Goal: Task Accomplishment & Management: Manage account settings

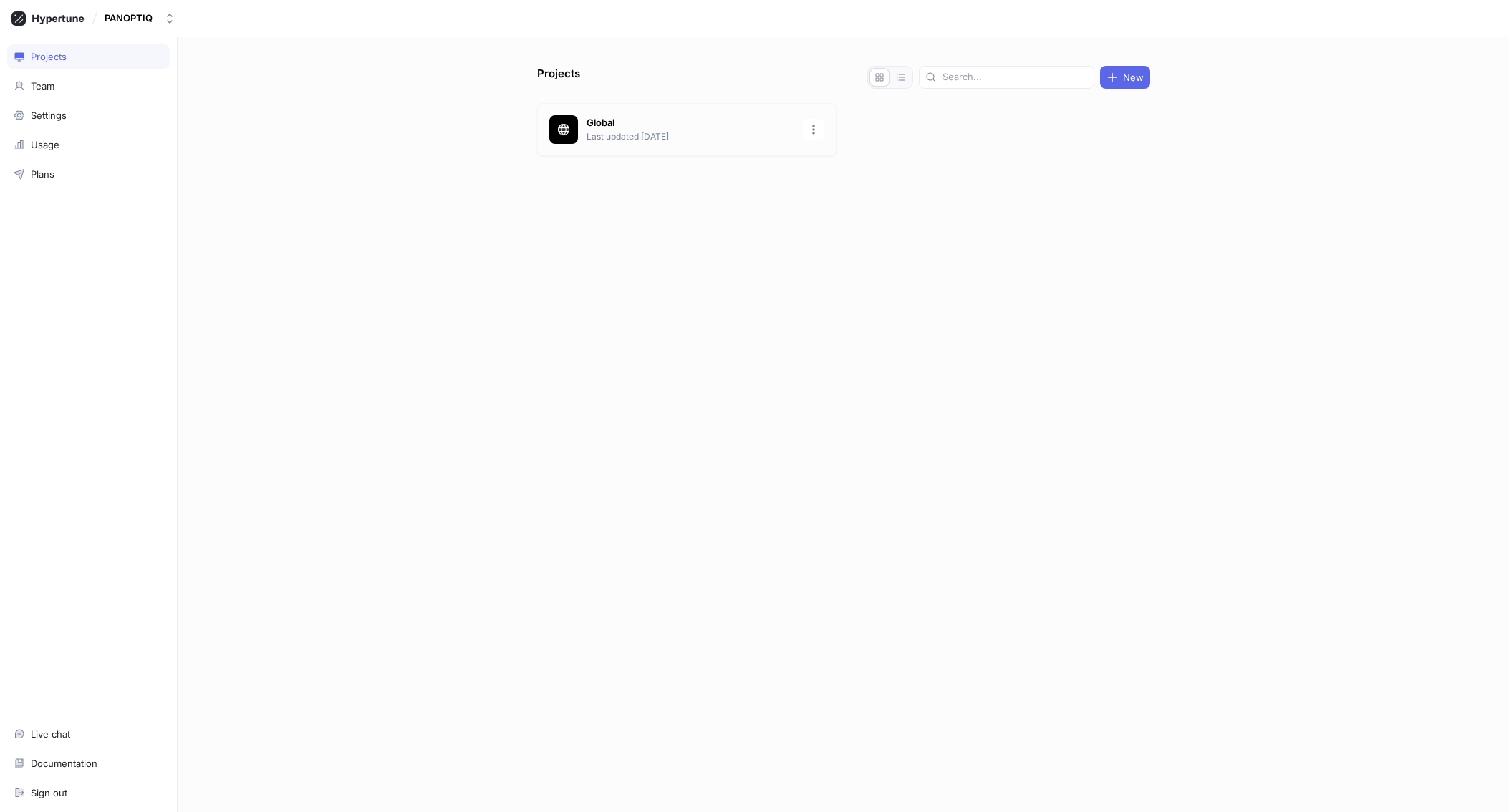
click at [630, 134] on p "Last updated [DATE]" at bounding box center [690, 136] width 208 height 13
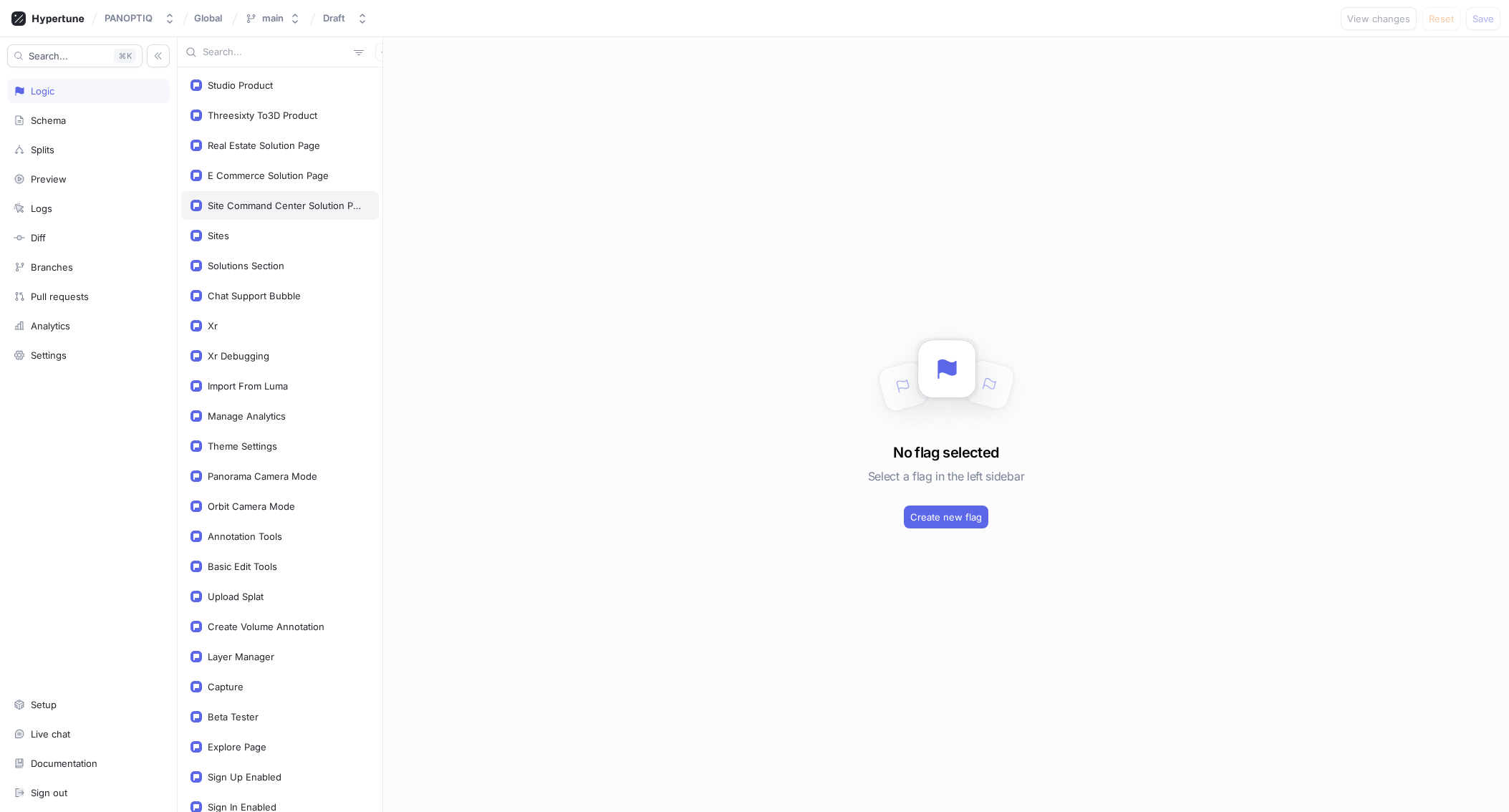
click at [300, 209] on div "Site Command Center Solution Page" at bounding box center [286, 205] width 156 height 11
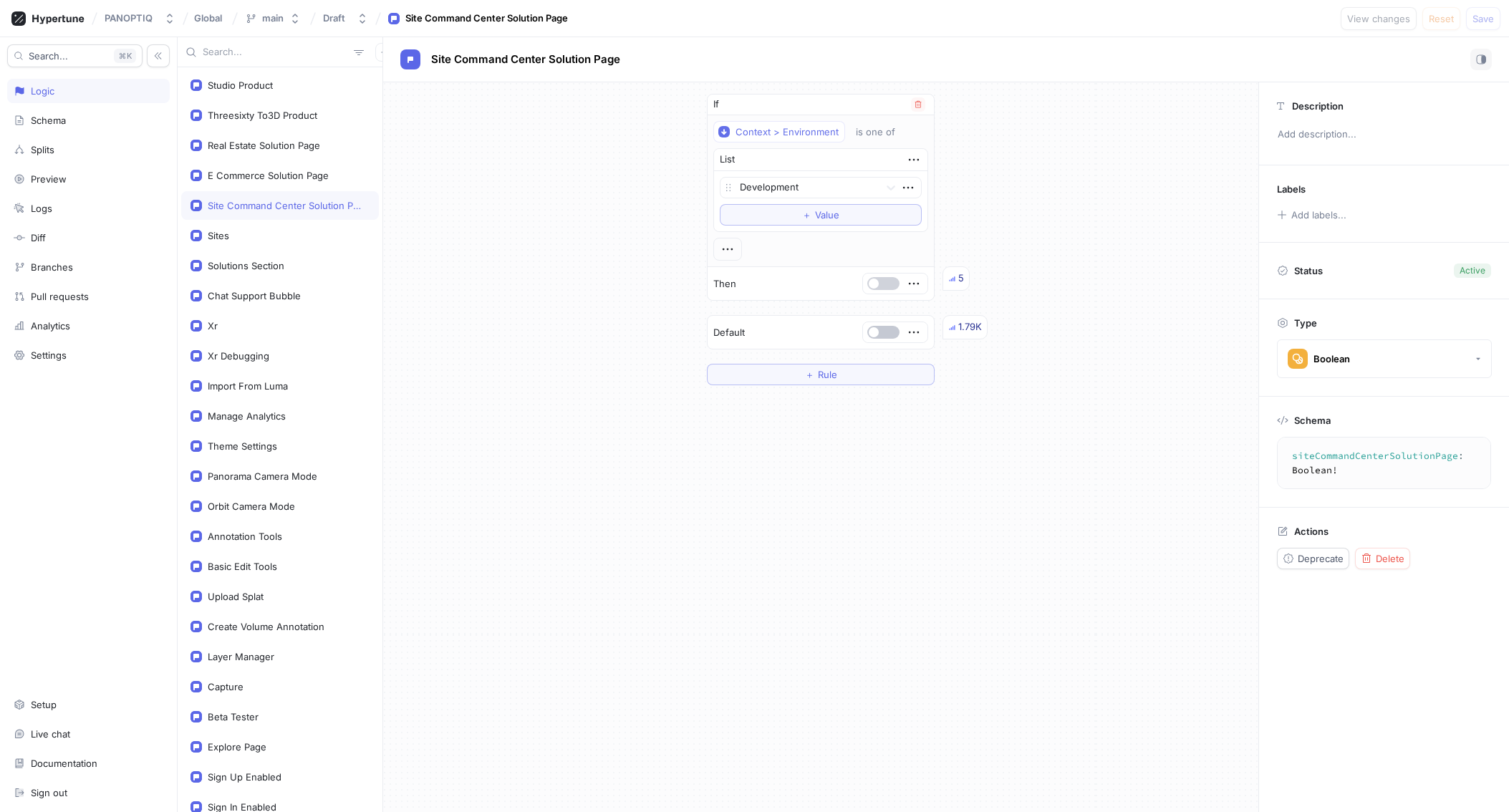
click at [885, 288] on button "button" at bounding box center [884, 283] width 32 height 13
click at [1477, 15] on span "Save" at bounding box center [1483, 19] width 21 height 9
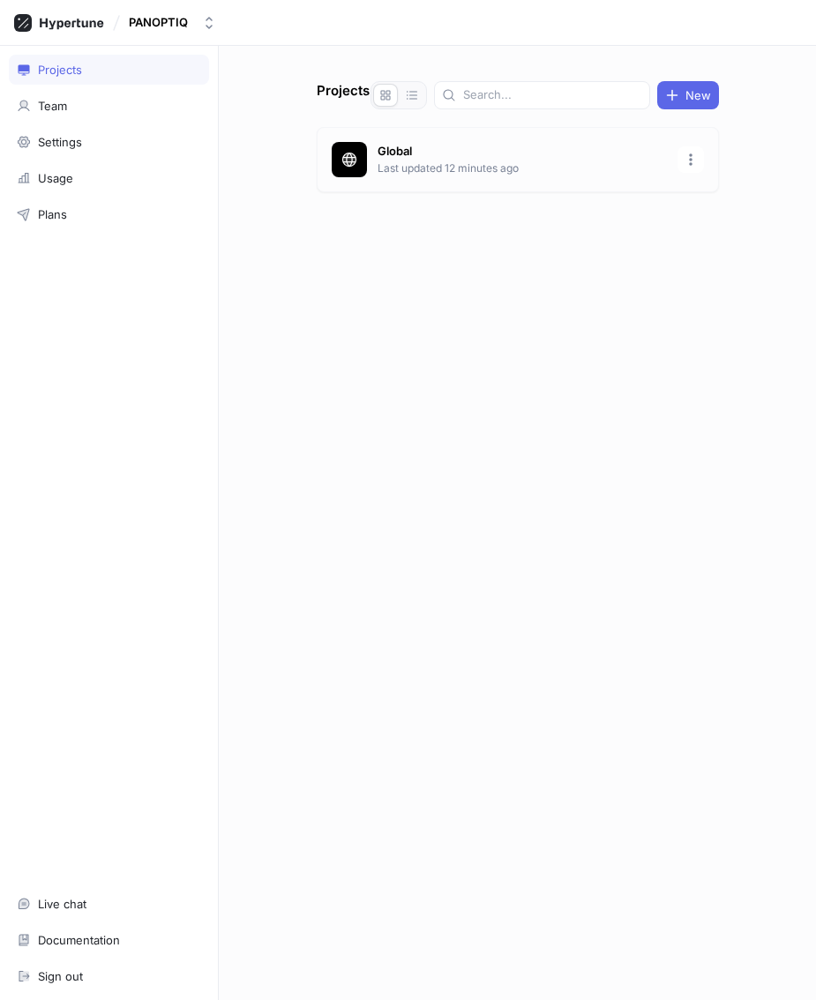
click at [400, 169] on p "Last updated 12 minutes ago" at bounding box center [521, 168] width 289 height 16
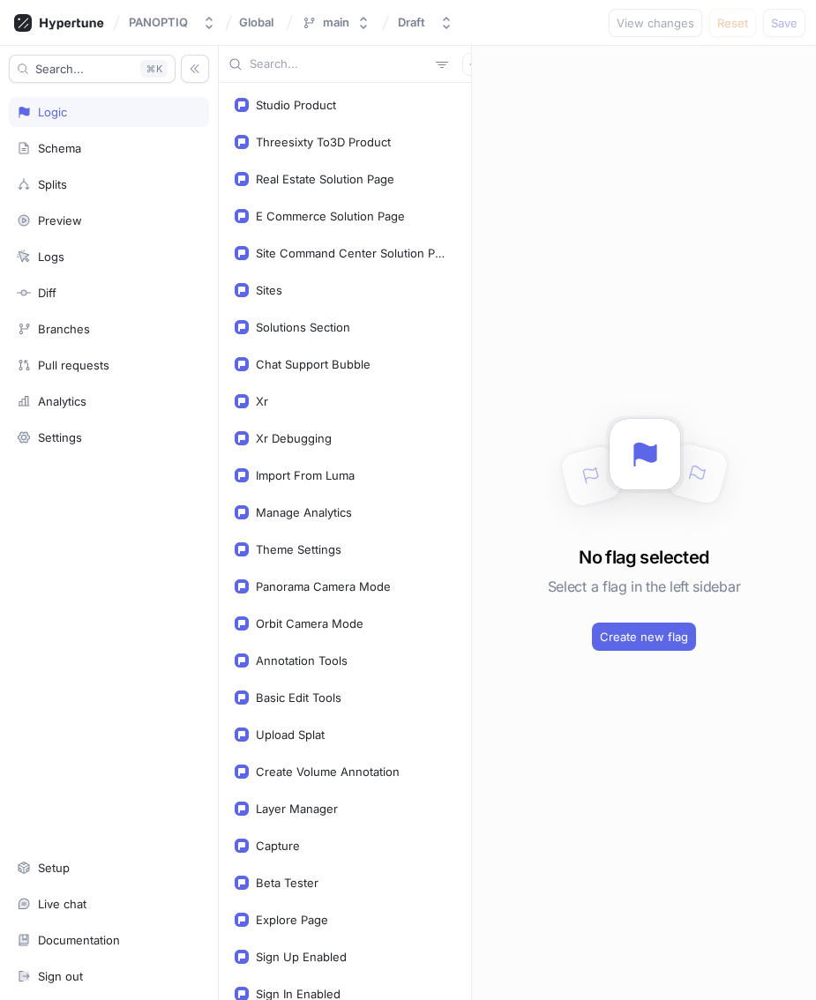
click at [276, 61] on input "text" at bounding box center [339, 65] width 179 height 18
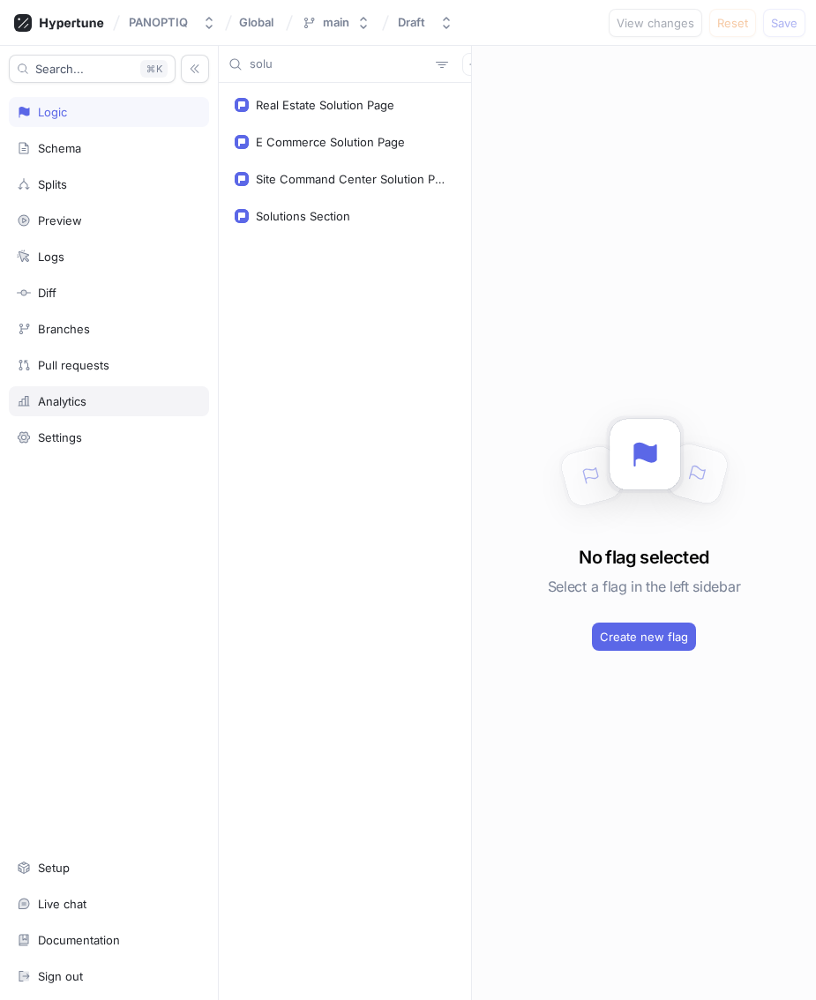
type input "solu"
click at [342, 105] on div "Real Estate Solution Page" at bounding box center [325, 105] width 138 height 14
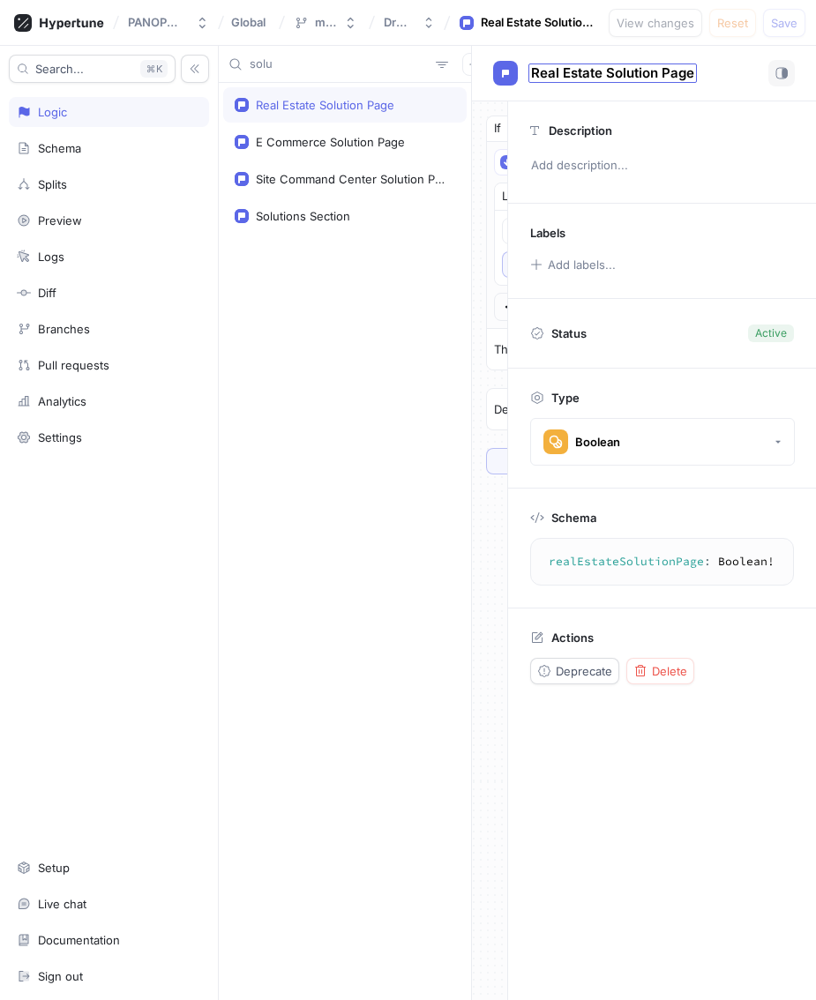
click at [619, 66] on span "Real Estate Solution Page" at bounding box center [612, 73] width 163 height 14
click at [621, 67] on input "Real Estate Solution Page" at bounding box center [613, 73] width 164 height 17
type input "Real Estate Industry Page"
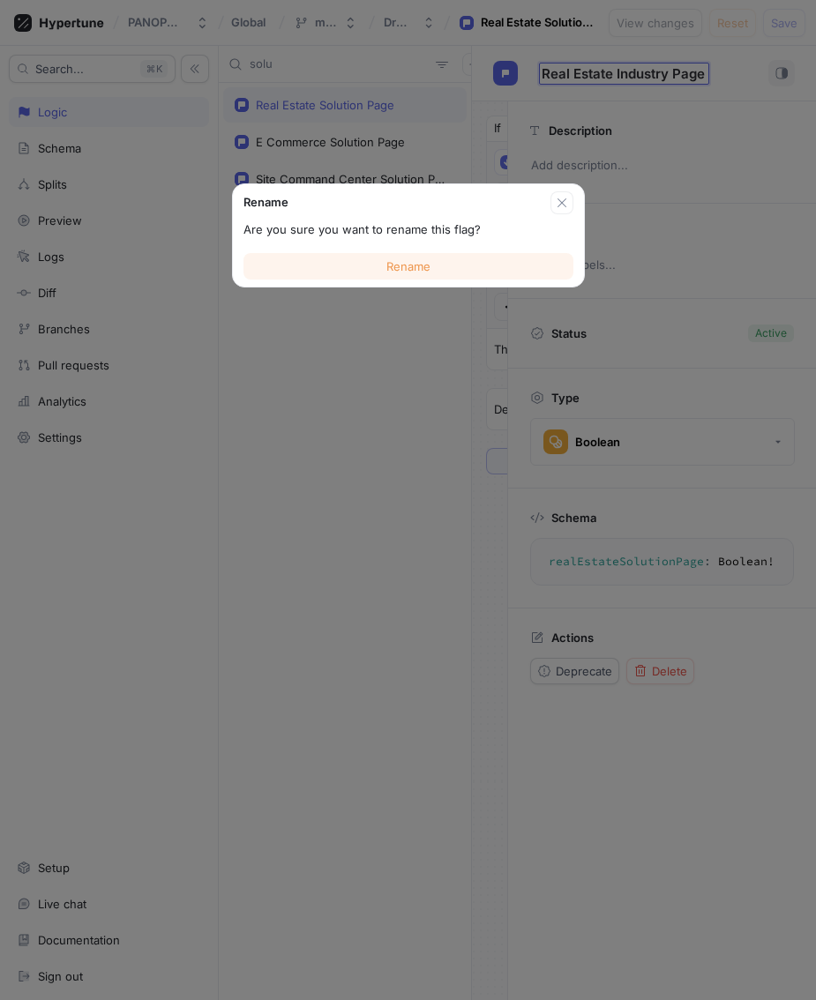
click at [417, 272] on span "Rename" at bounding box center [408, 266] width 44 height 11
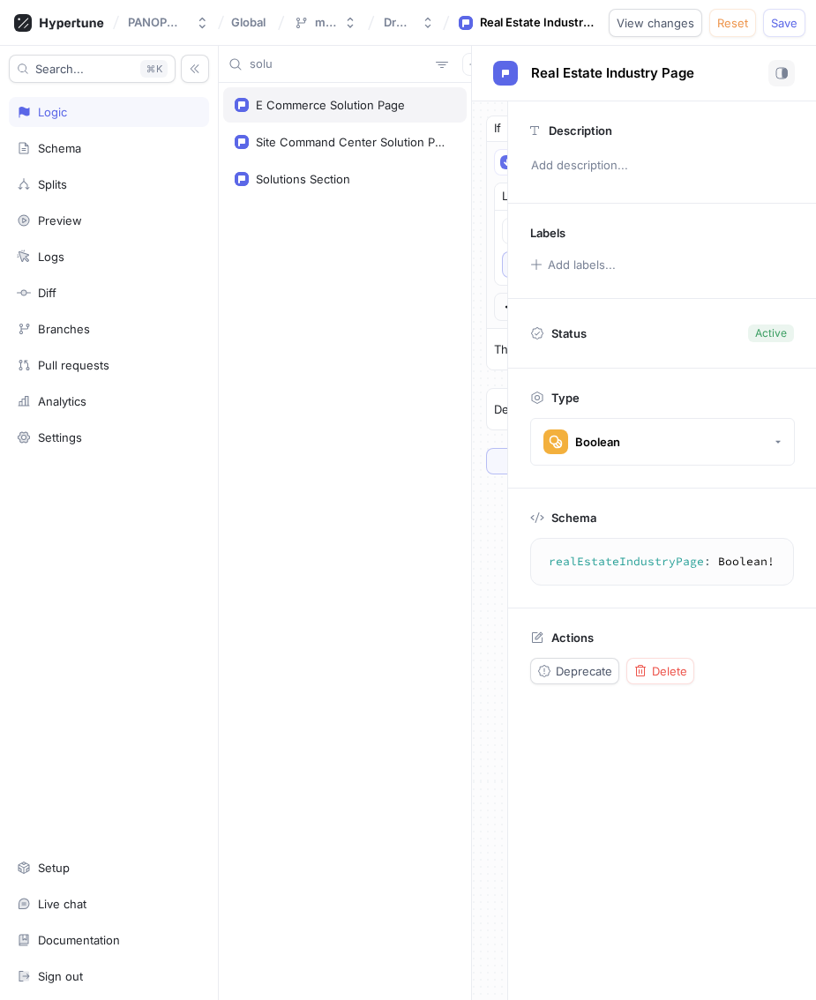
click at [332, 110] on div "E Commerce Solution Page" at bounding box center [330, 105] width 149 height 14
type textarea "eCommerceSolutionPage: Boolean!"
click at [641, 83] on div "E Commerce Solution Page" at bounding box center [602, 73] width 219 height 26
click at [638, 75] on span "E Commerce Solution Page" at bounding box center [618, 73] width 175 height 14
click at [638, 75] on input "E Commerce Solution Page" at bounding box center [618, 73] width 175 height 17
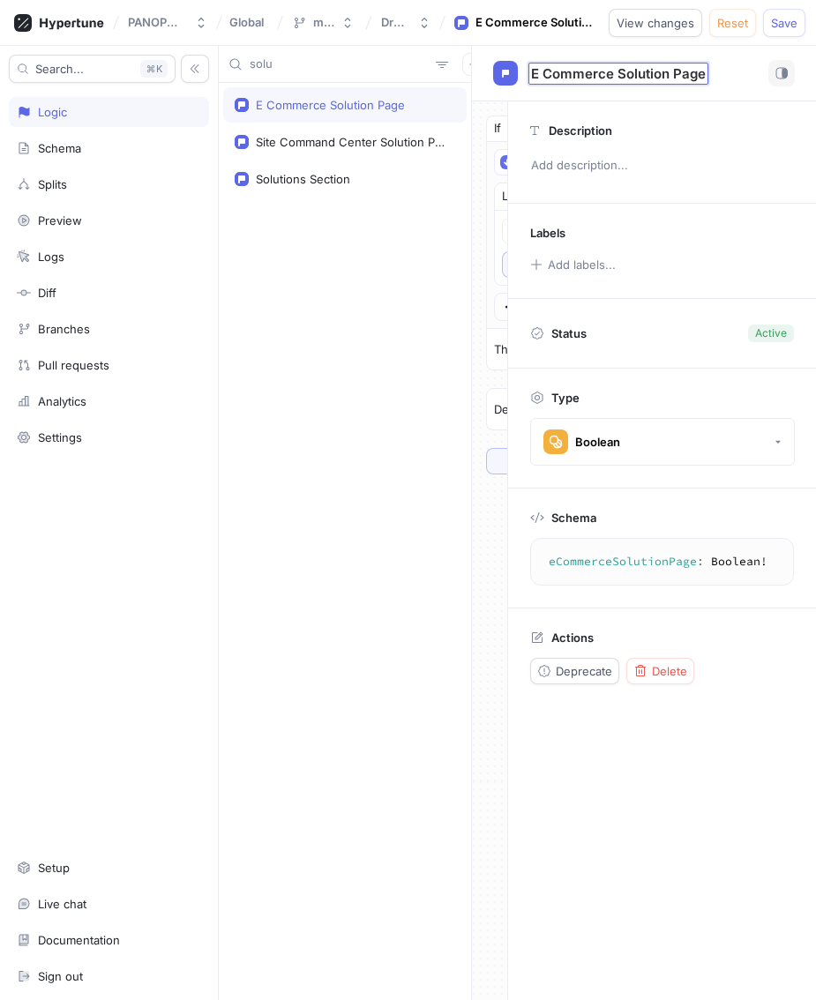
click at [638, 75] on input "E Commerce Solution Page" at bounding box center [618, 73] width 175 height 17
click at [638, 72] on input "E Commerce Solution Page" at bounding box center [618, 73] width 175 height 17
type input "E Commerce Industry Page"
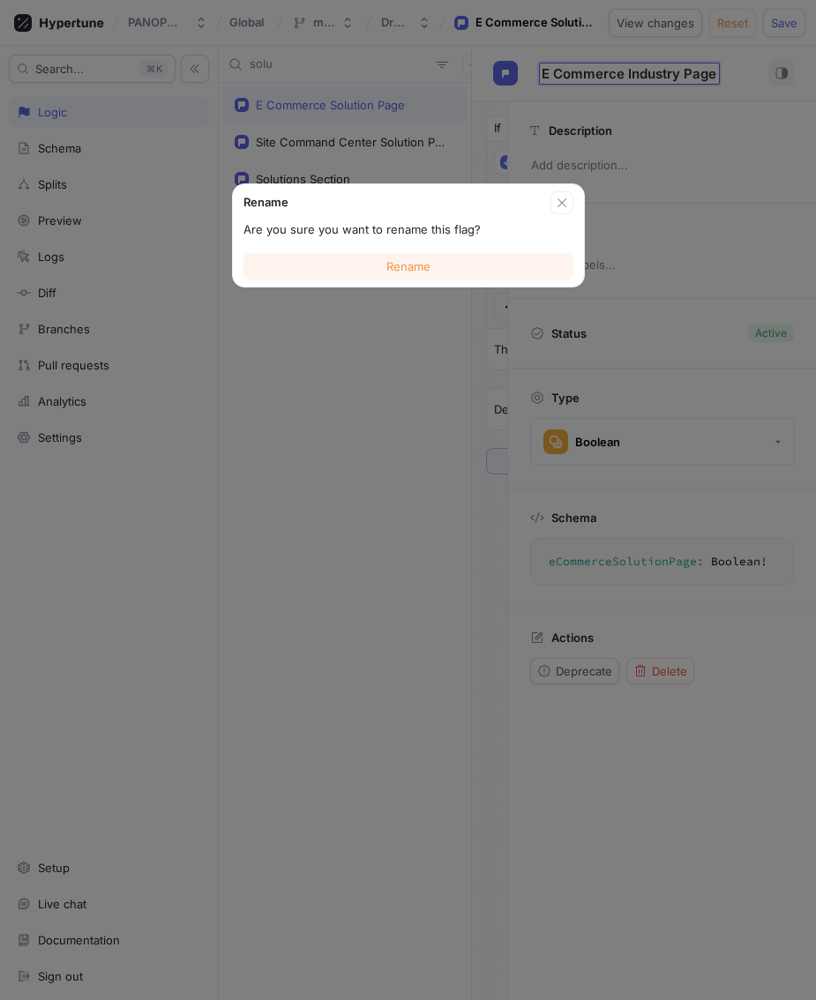
click at [398, 278] on button "Rename" at bounding box center [408, 266] width 330 height 26
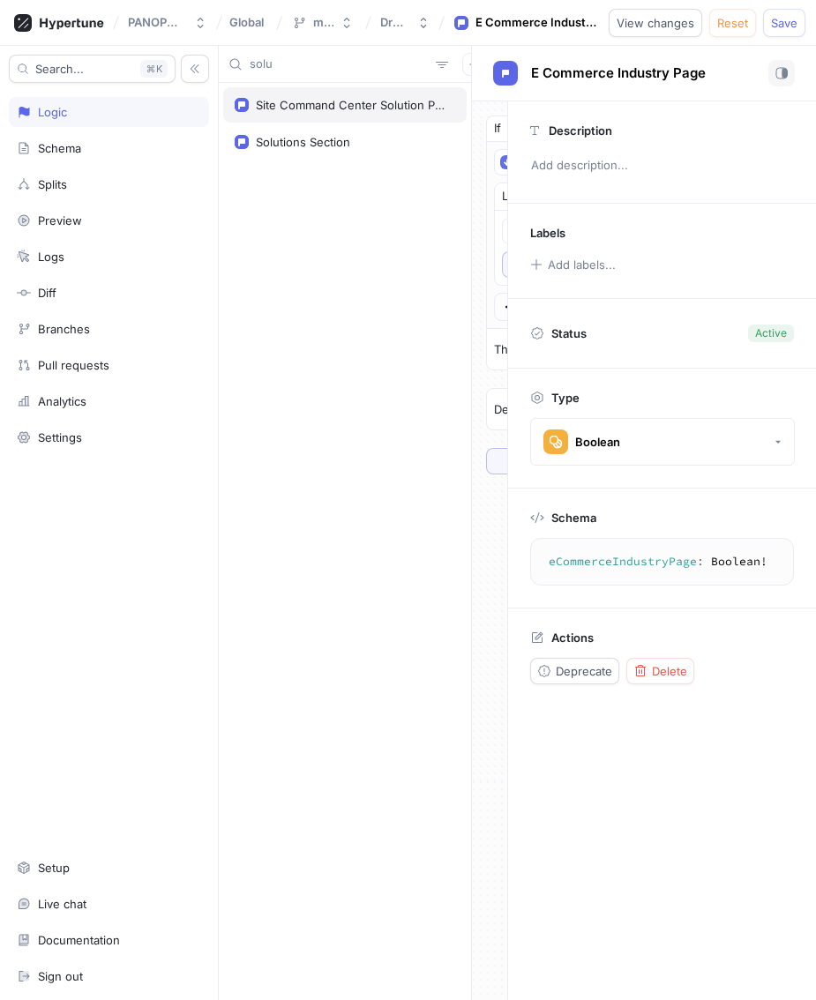
click at [324, 92] on div "Site Command Center Solution Page" at bounding box center [344, 104] width 243 height 35
type textarea "siteCommandCenterSolutionPage: Boolean!"
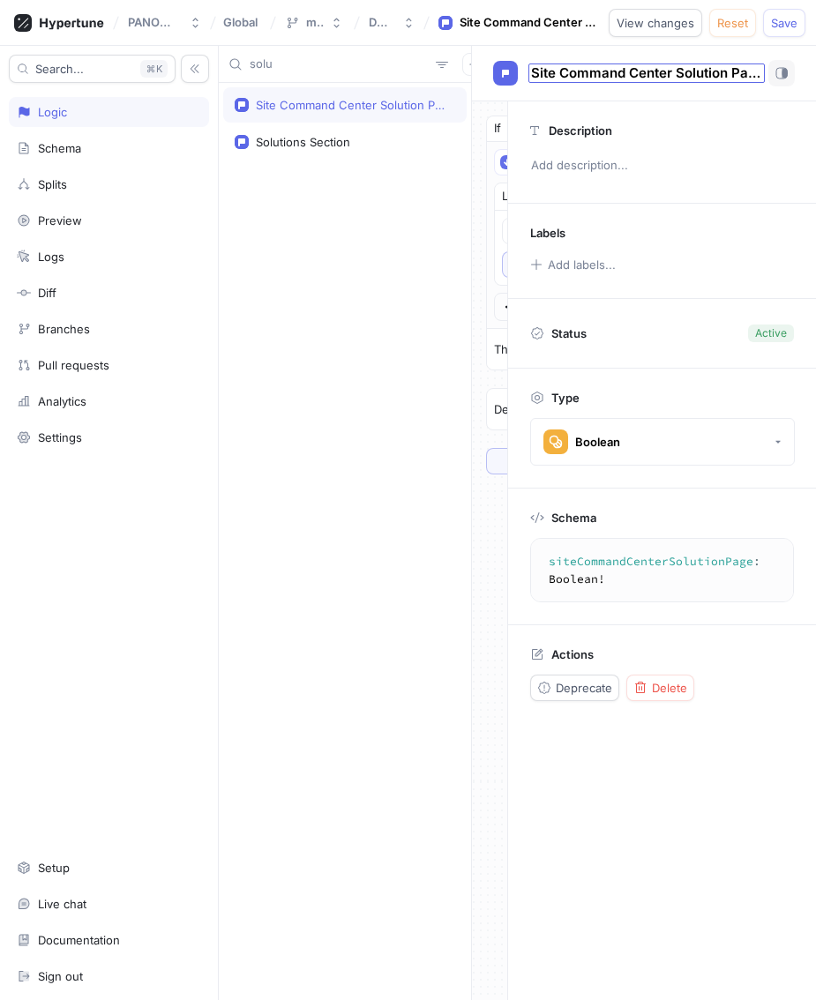
click at [675, 78] on span "Site Command Center Solution Page" at bounding box center [646, 73] width 231 height 14
click at [695, 74] on input "Site Command Center Solution Page" at bounding box center [647, 73] width 233 height 17
type input "Site Command Center Industry Page"
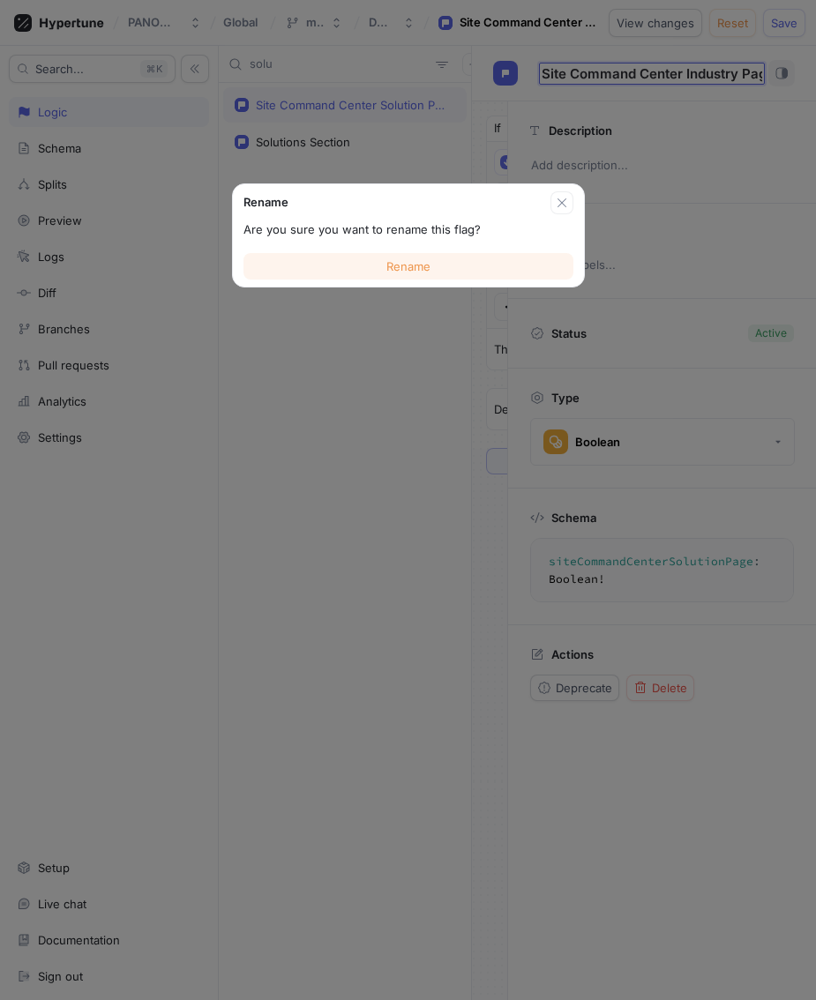
click at [421, 265] on span "Rename" at bounding box center [408, 266] width 44 height 11
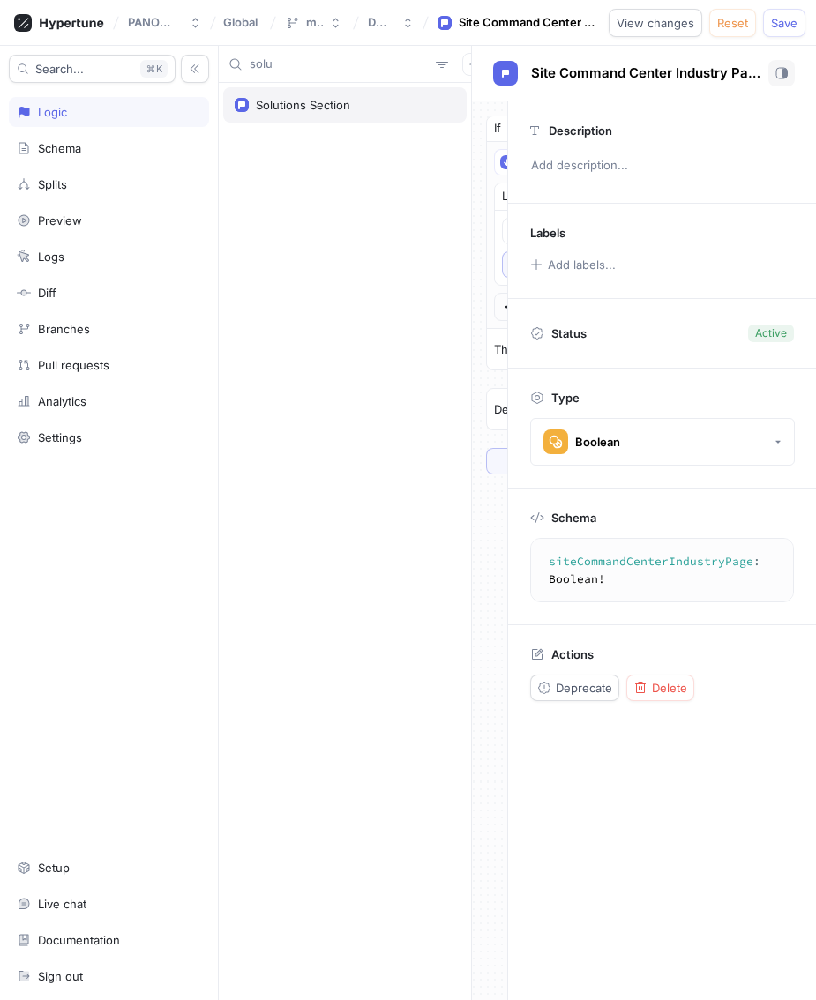
click at [310, 110] on div "Solutions Section" at bounding box center [303, 105] width 94 height 14
type textarea "solutionsSection: Boolean!"
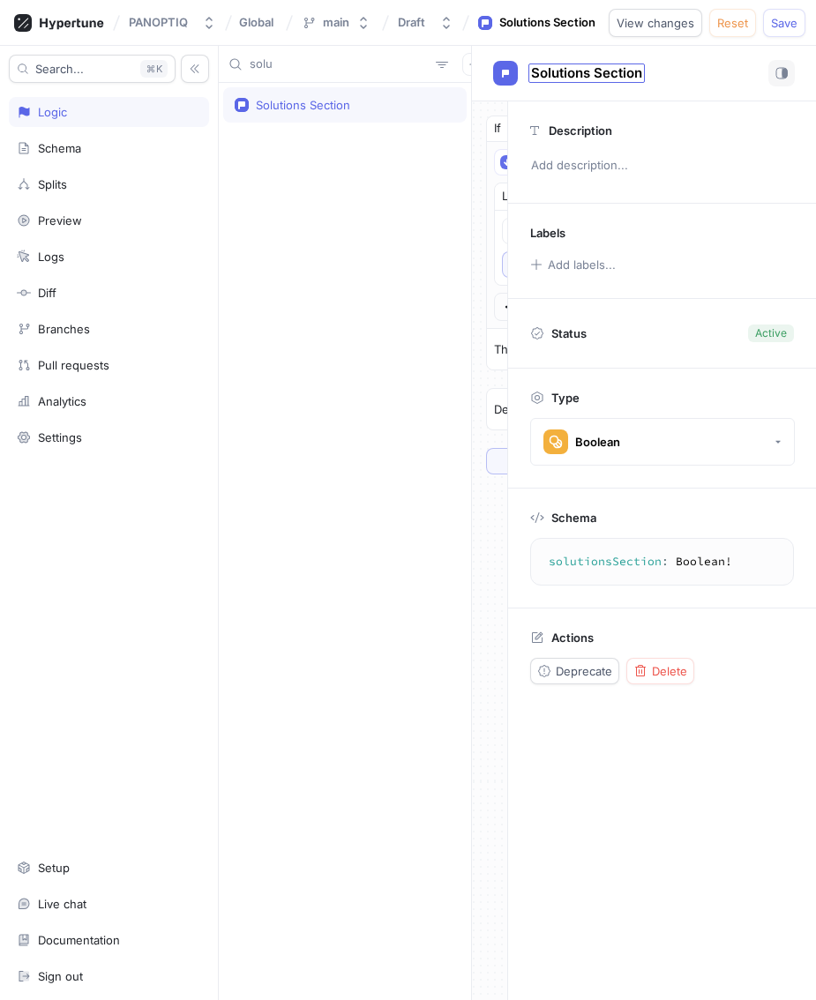
click at [614, 79] on span "Solutions Section" at bounding box center [586, 73] width 111 height 14
click at [567, 78] on input "Solutions Section" at bounding box center [587, 73] width 113 height 17
type input "Industries Section"
click at [658, 674] on span "Delete" at bounding box center [669, 671] width 35 height 11
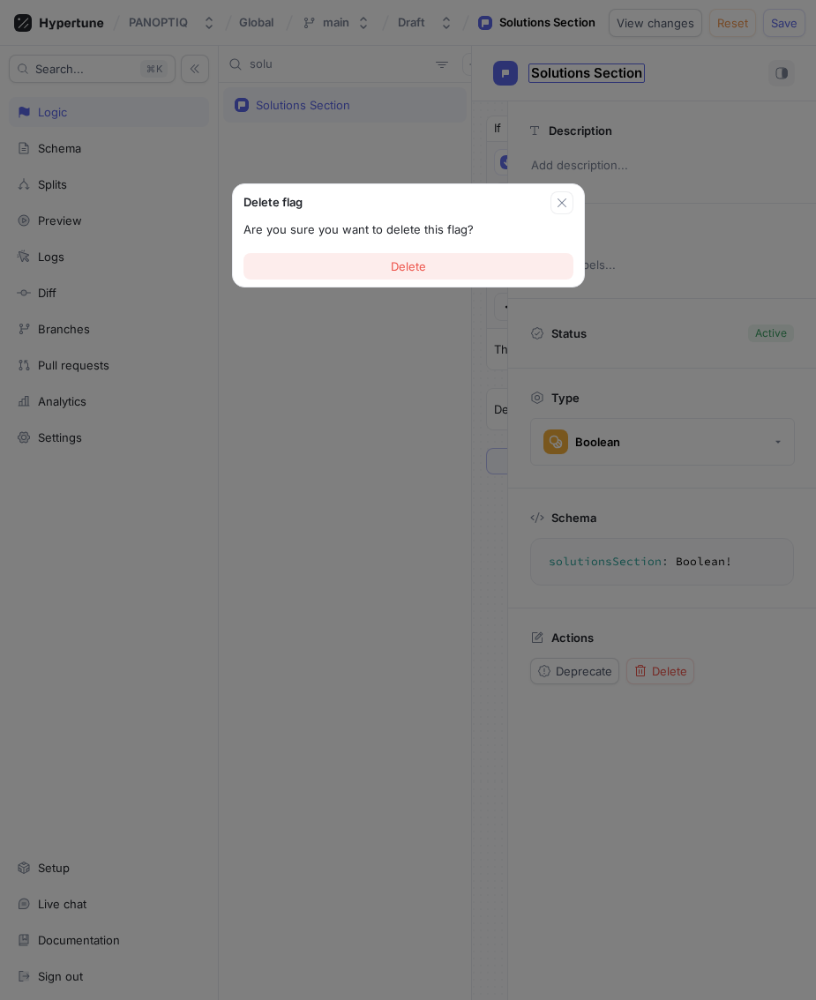
click at [410, 262] on span "Delete" at bounding box center [408, 266] width 35 height 11
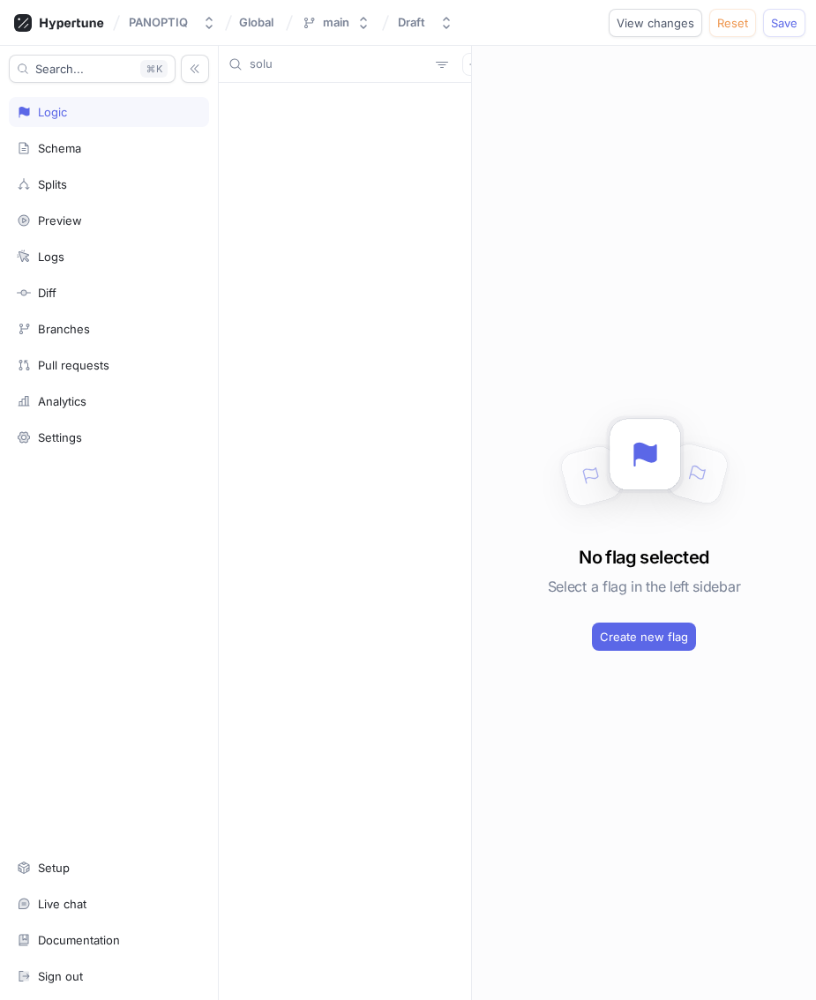
click at [282, 53] on div "solu" at bounding box center [345, 64] width 252 height 37
click at [280, 65] on input "solu" at bounding box center [339, 65] width 179 height 18
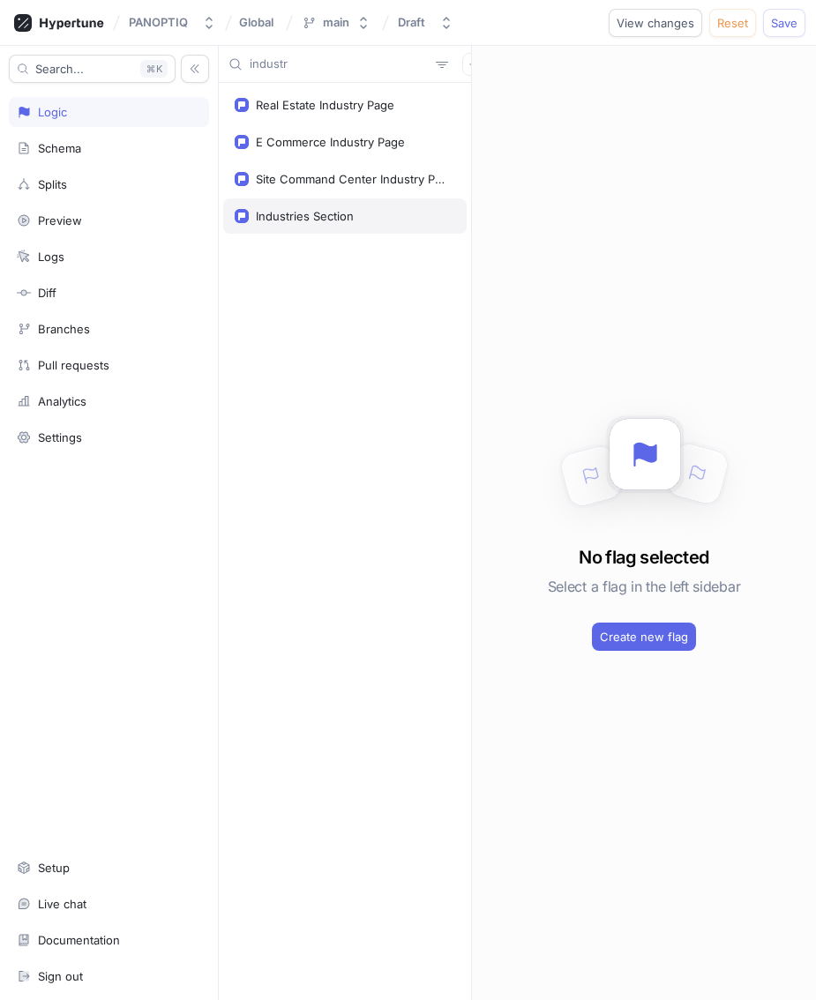
type input "industr"
click at [311, 216] on div "Industries Section" at bounding box center [305, 216] width 98 height 14
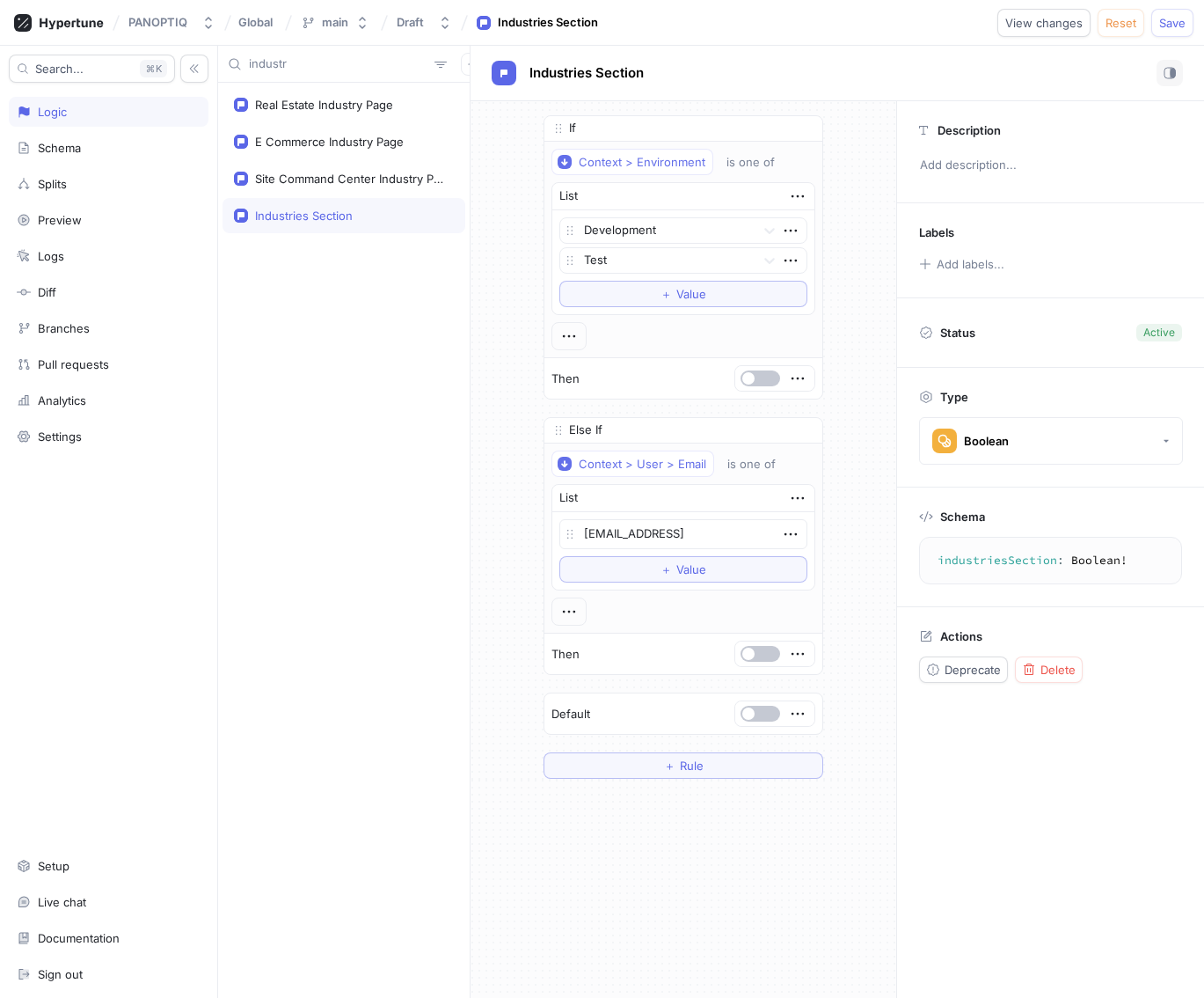
type textarea "x"
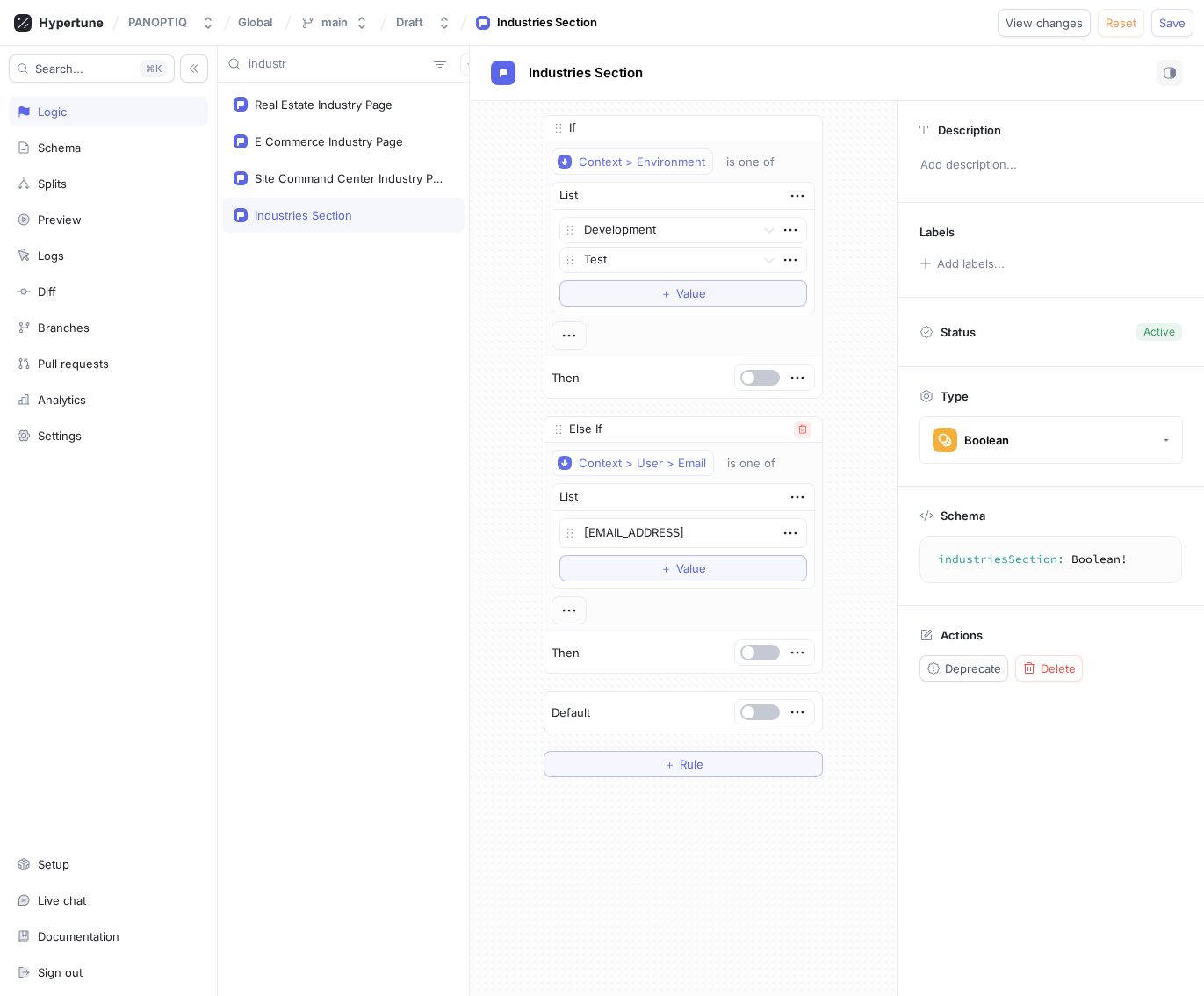
click at [805, 431] on icon "button" at bounding box center [803, 429] width 11 height 11
click at [791, 256] on icon "button" at bounding box center [790, 259] width 19 height 19
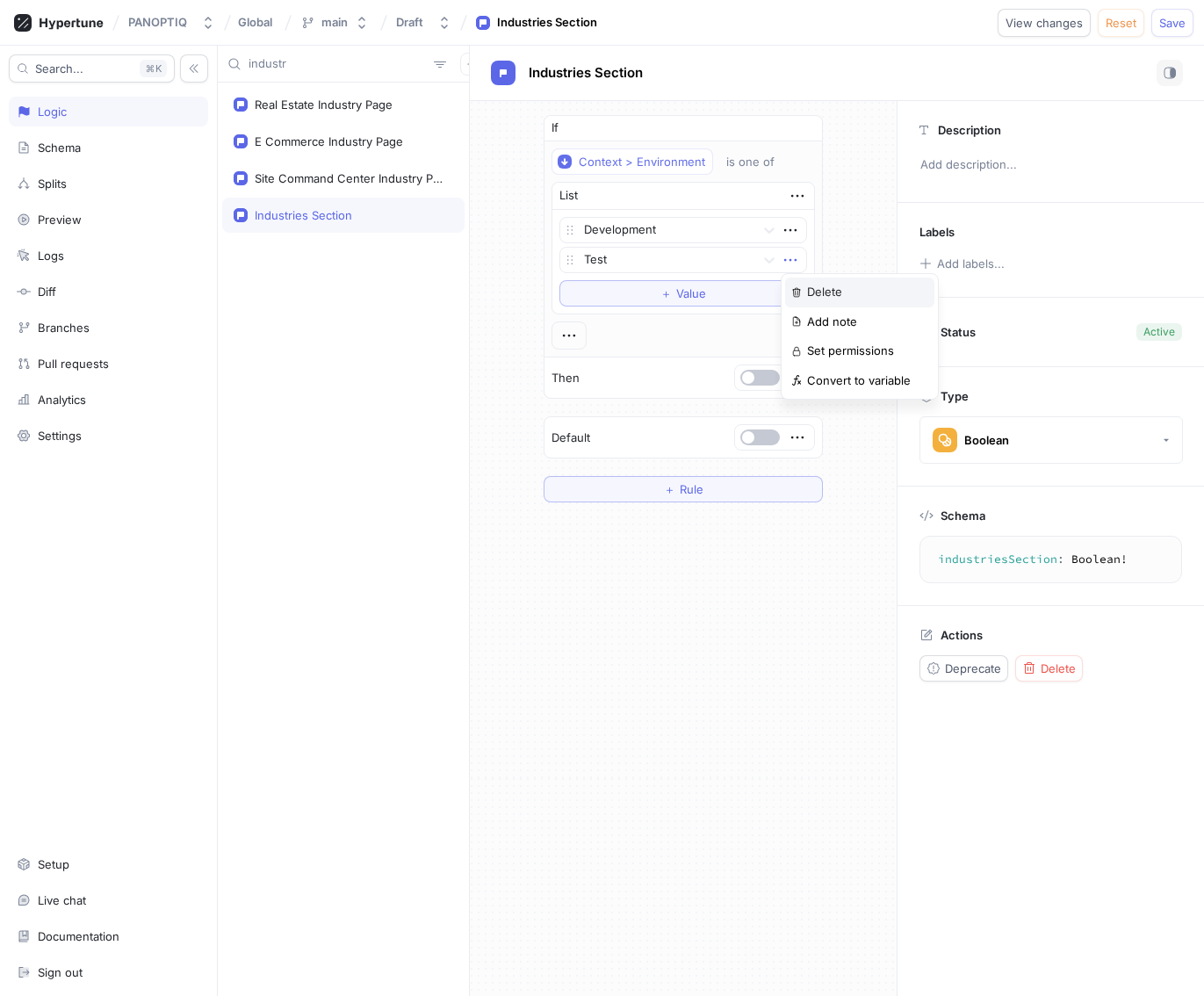
click at [812, 287] on p "Delete" at bounding box center [824, 293] width 35 height 18
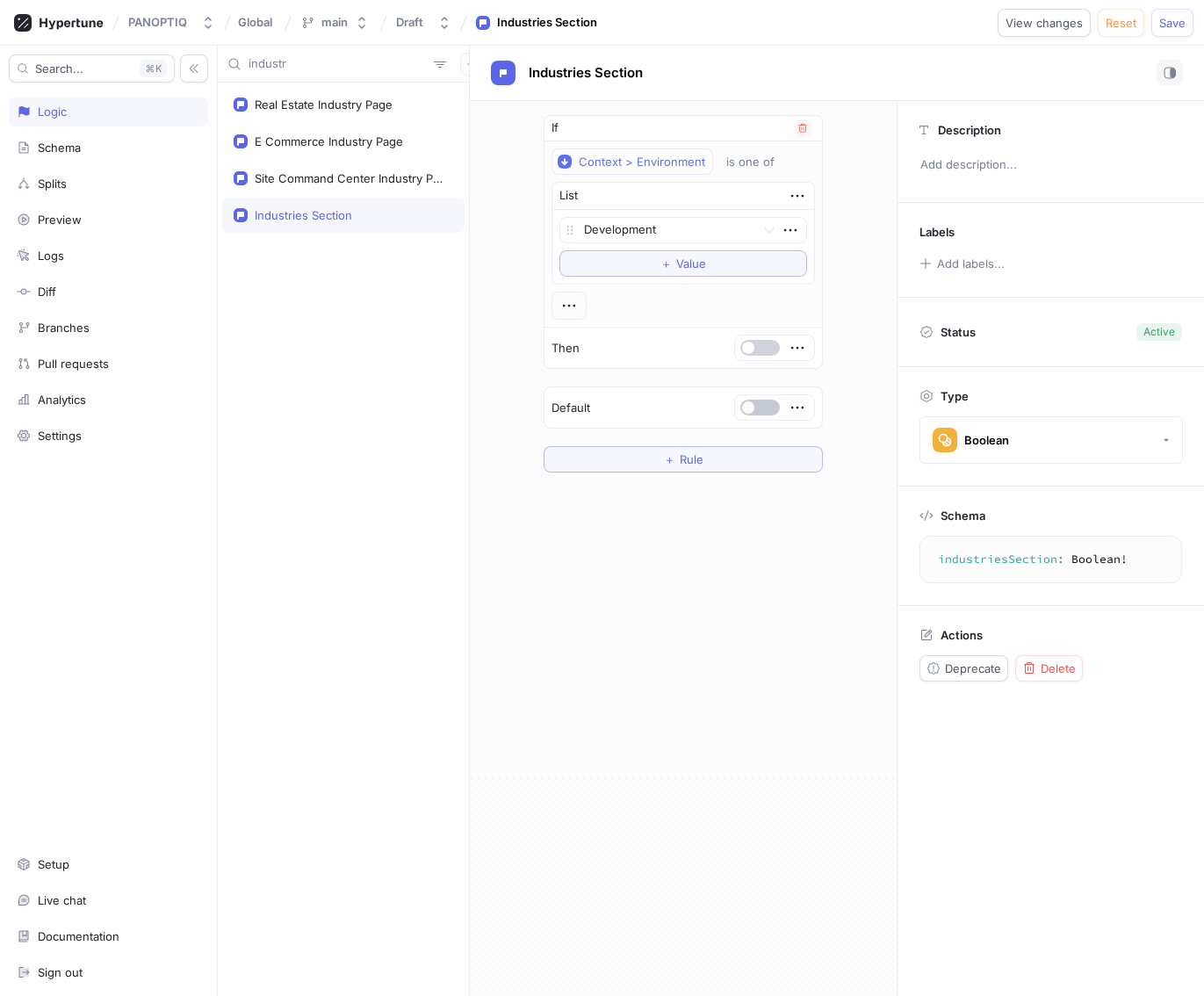
click at [752, 346] on span "button" at bounding box center [748, 348] width 12 height 12
click at [346, 183] on div "Site Command Center Industry Page" at bounding box center [351, 178] width 191 height 14
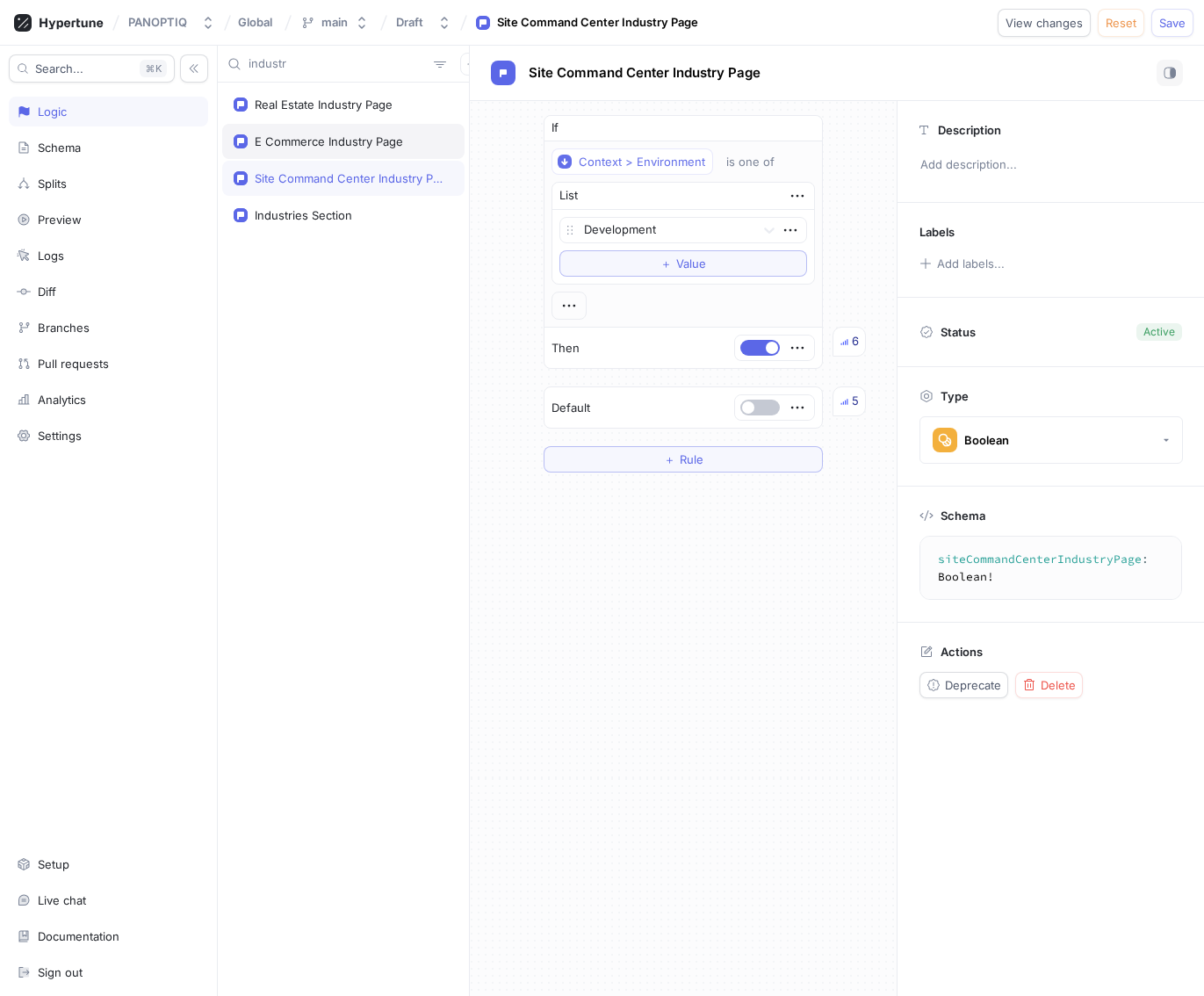
click at [344, 148] on div "E Commerce Industry Page" at bounding box center [343, 140] width 242 height 35
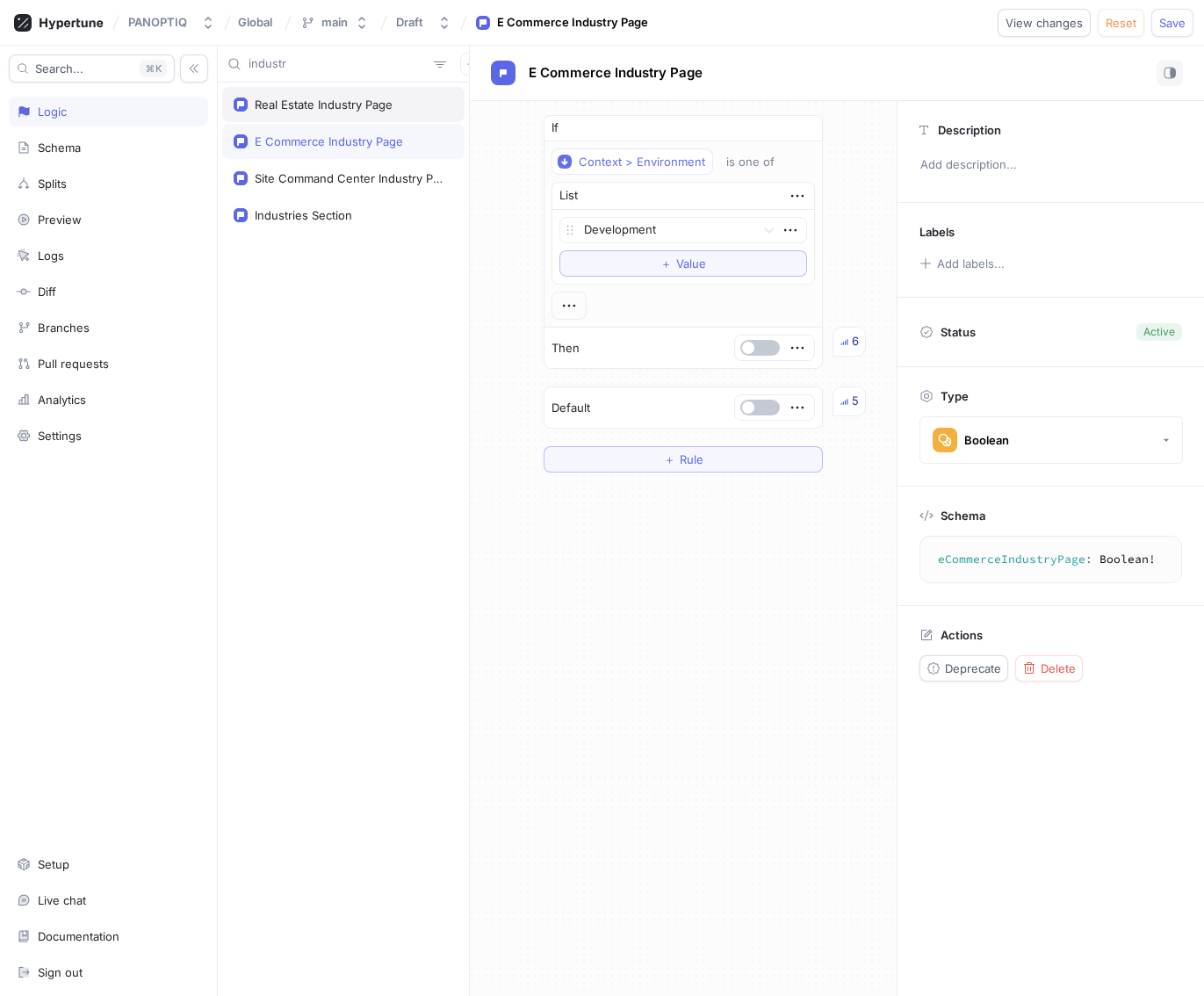
click at [338, 119] on div "Real Estate Industry Page" at bounding box center [343, 104] width 242 height 35
click at [812, 23] on span "Save" at bounding box center [1172, 23] width 26 height 11
click at [340, 211] on div "Industries Section" at bounding box center [304, 215] width 98 height 14
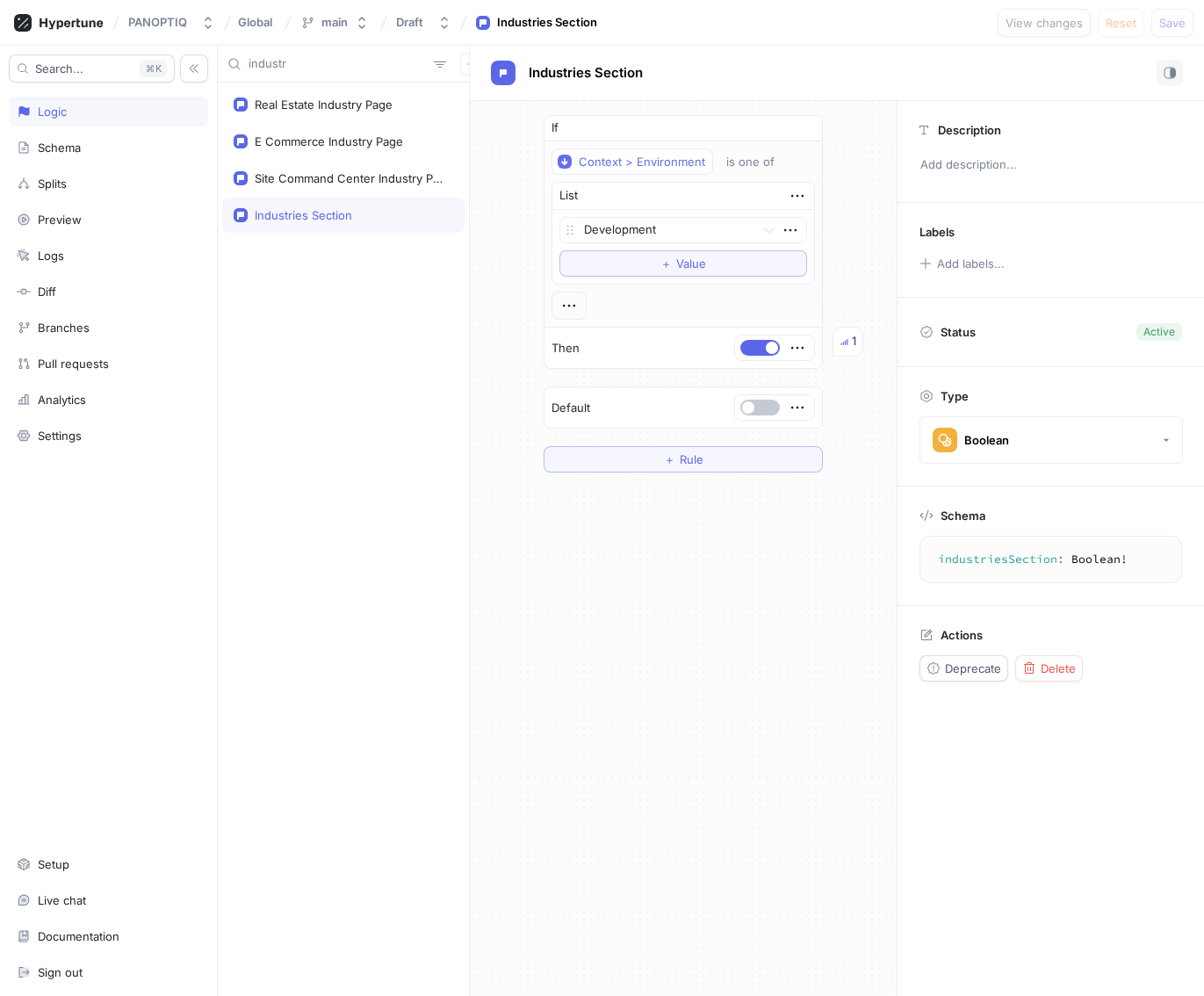
click at [338, 256] on div "Real Estate Industry Page E Commerce Industry Page Site Command Center Industry…" at bounding box center [344, 539] width 251 height 913
click at [319, 167] on div "Site Command Center Industry Page" at bounding box center [343, 177] width 242 height 35
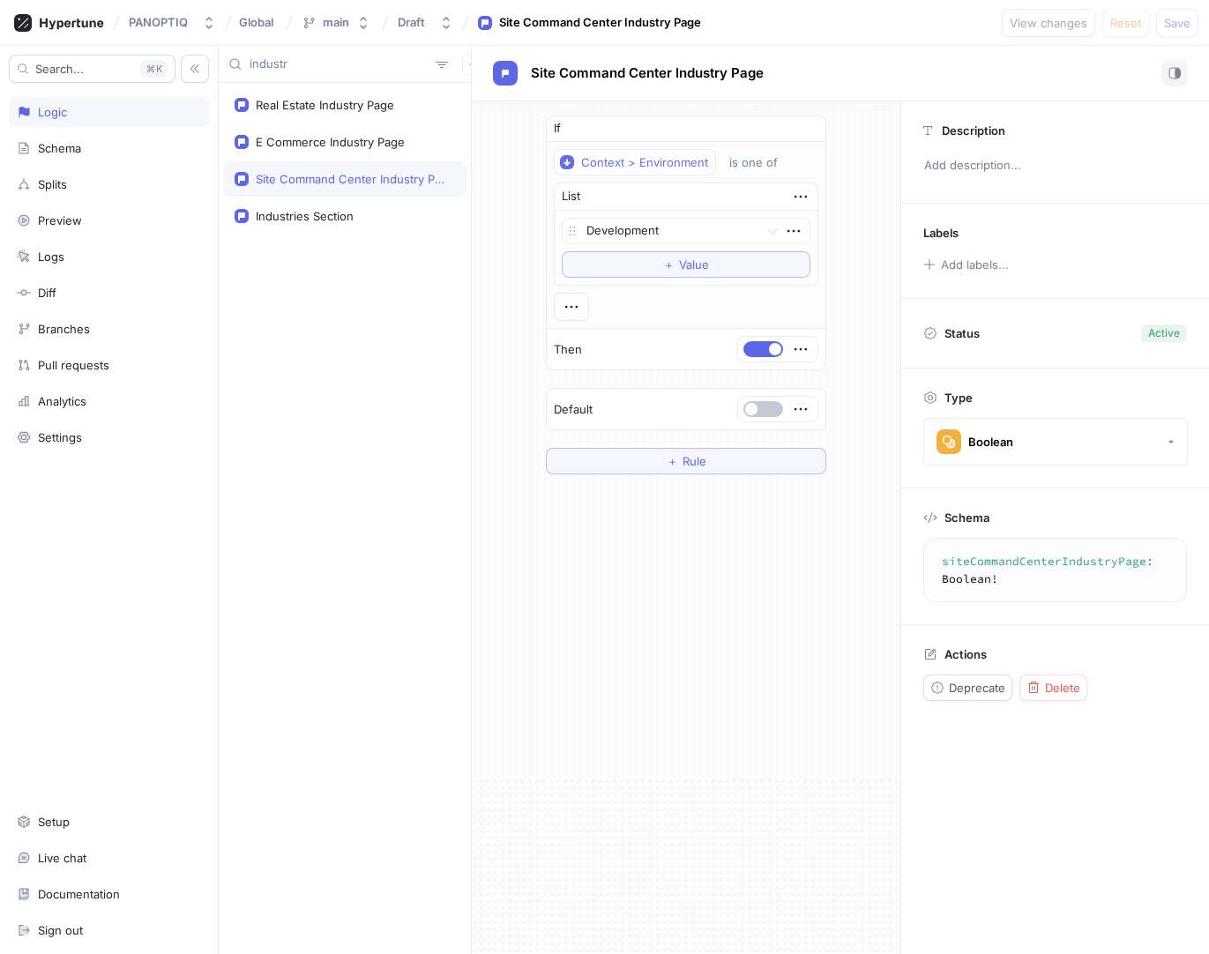
click at [277, 65] on input "industr" at bounding box center [339, 65] width 179 height 18
click at [325, 64] on input "industr" at bounding box center [339, 65] width 179 height 18
click at [321, 205] on div "Industries Section" at bounding box center [344, 215] width 243 height 35
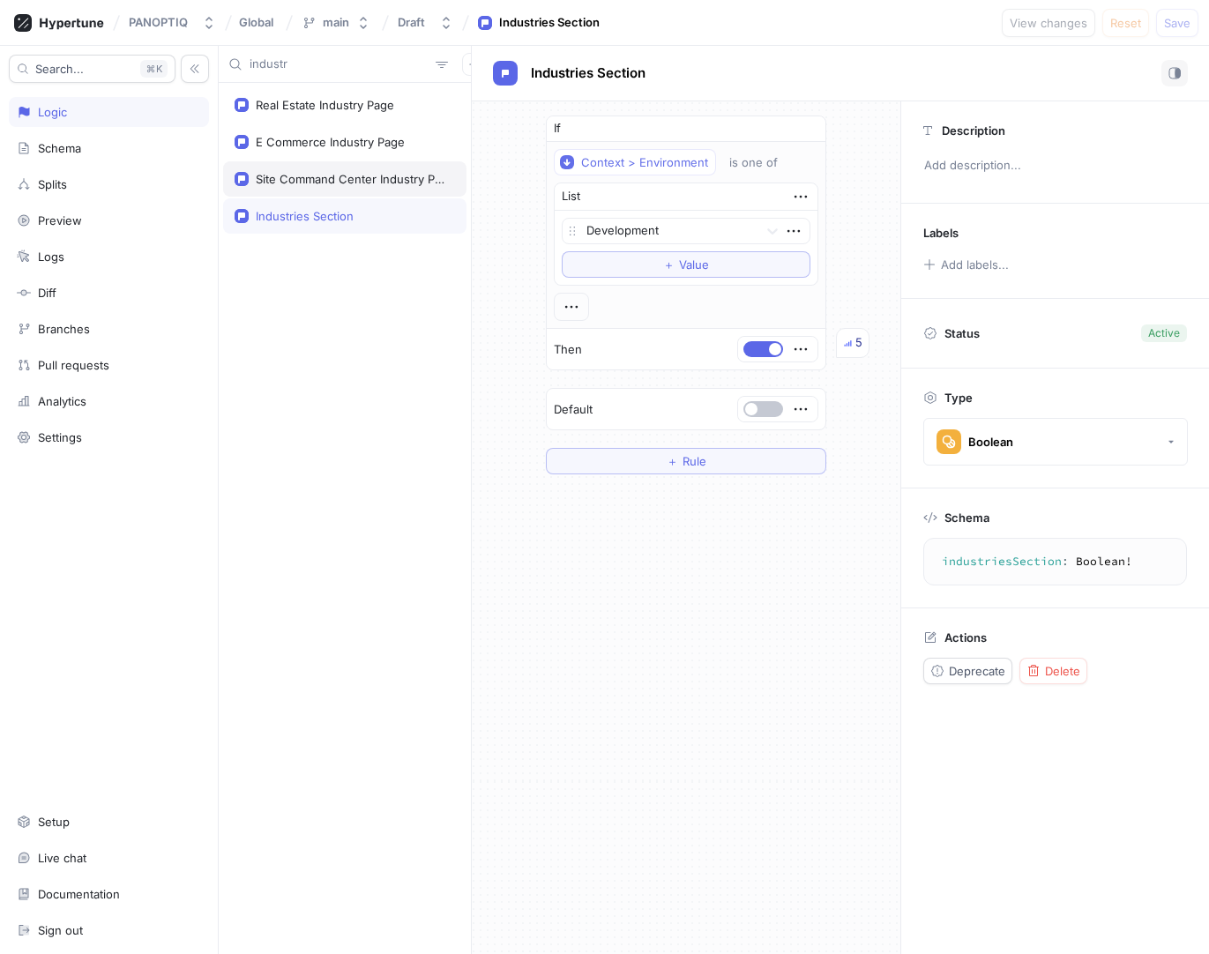
click at [326, 172] on div "Site Command Center Industry Page" at bounding box center [352, 179] width 192 height 14
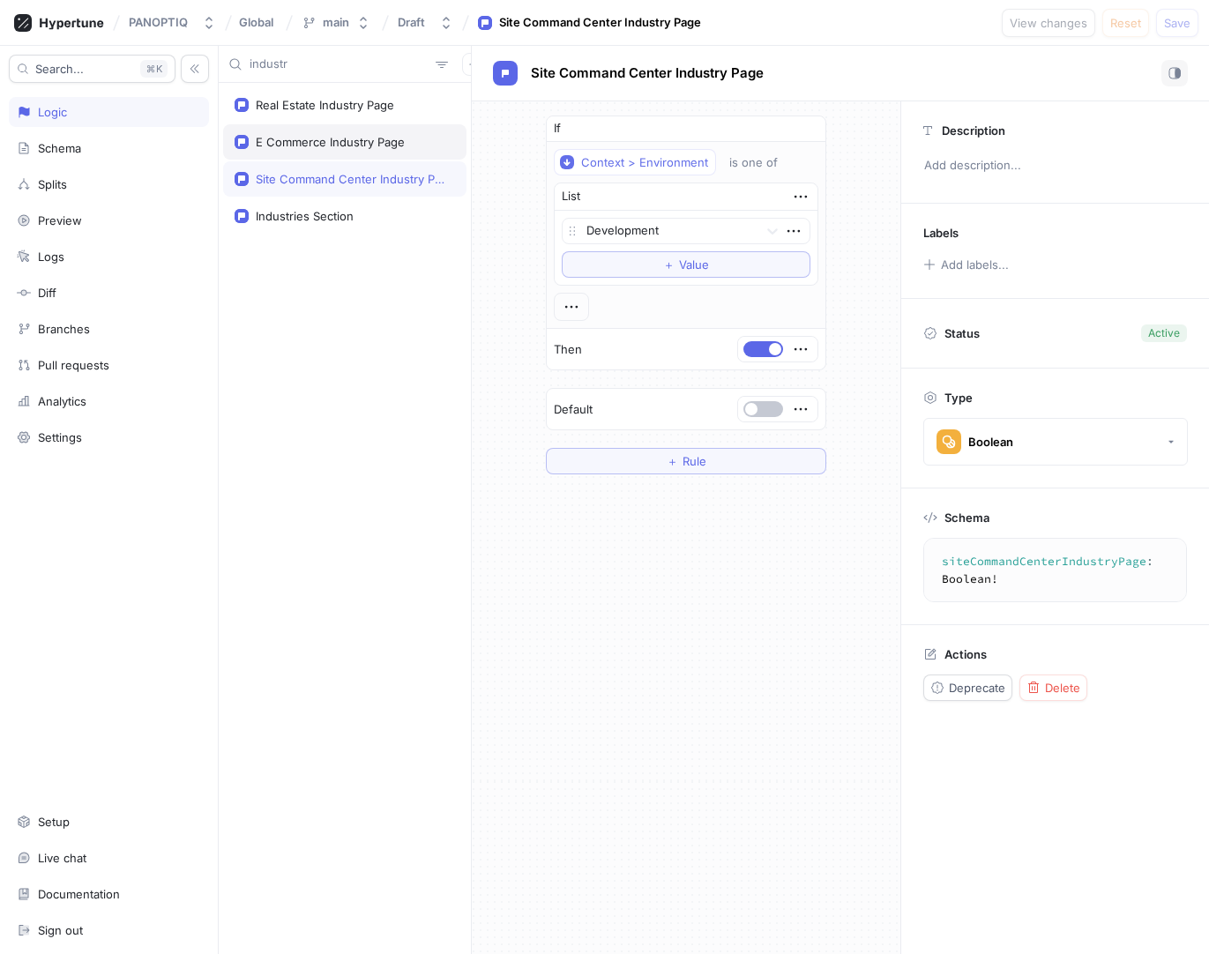
click at [327, 145] on div "E Commerce Industry Page" at bounding box center [330, 142] width 149 height 14
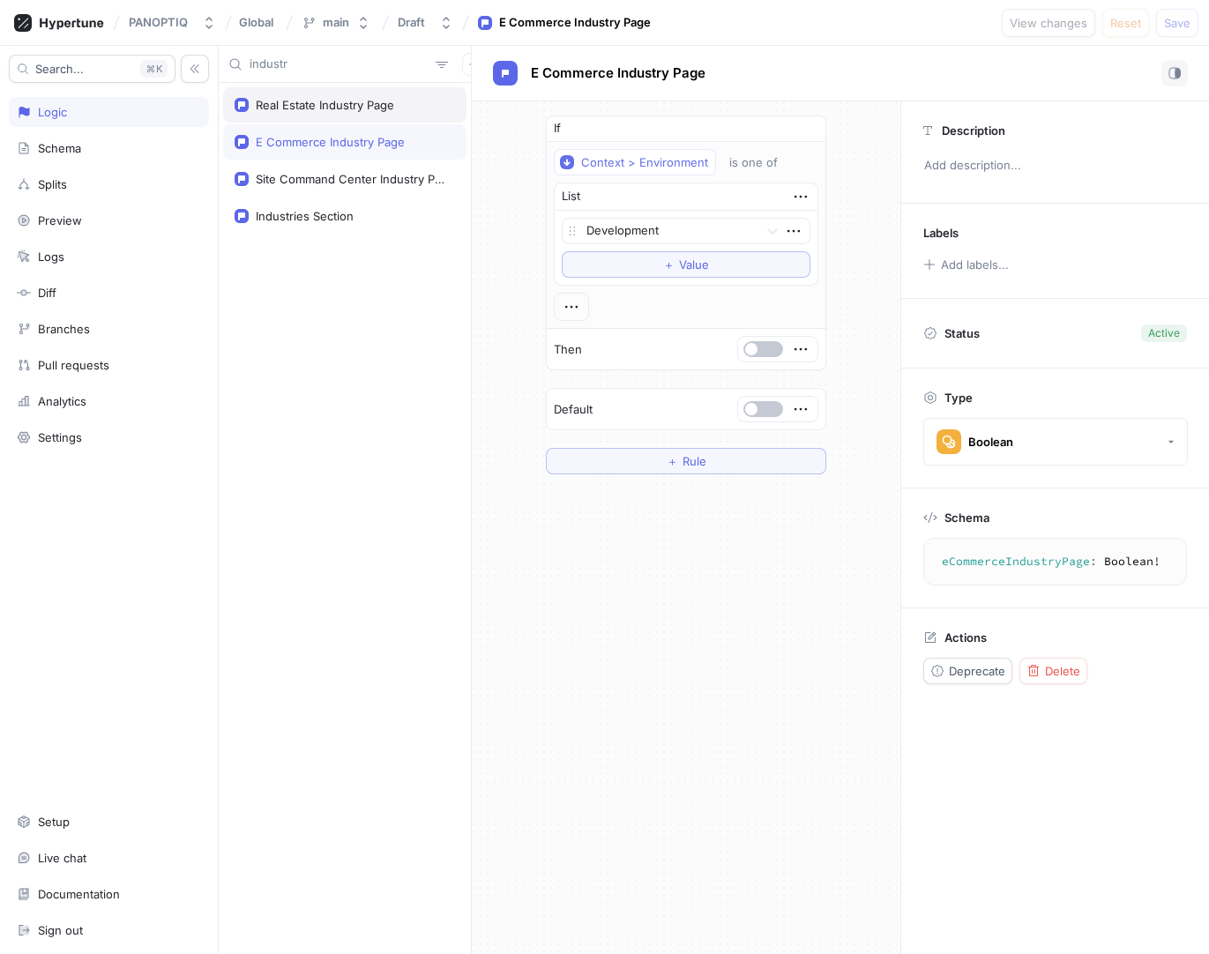
click at [323, 99] on div "Real Estate Industry Page" at bounding box center [325, 105] width 138 height 14
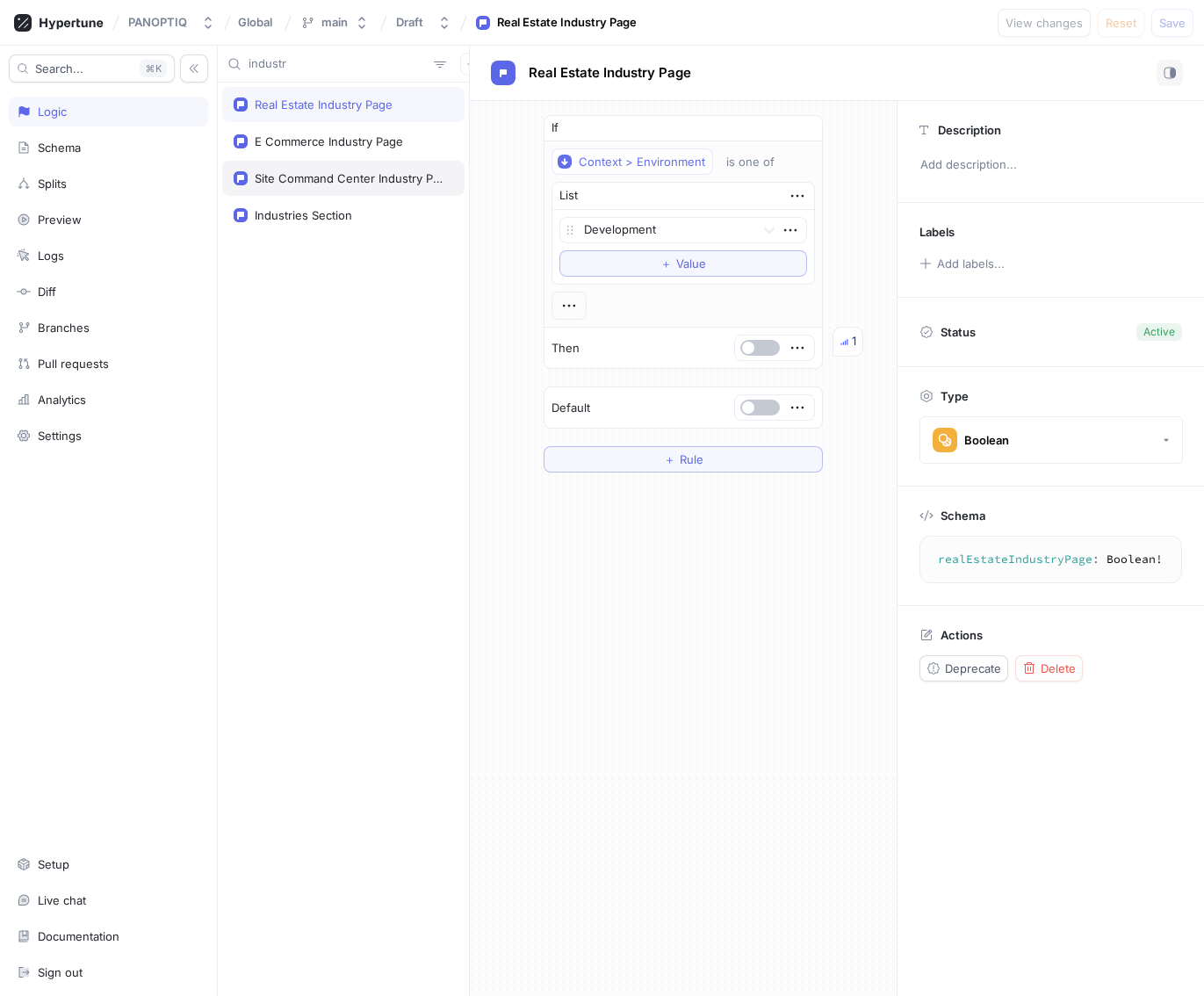
click at [319, 185] on div "Site Command Center Industry Page" at bounding box center [343, 177] width 242 height 35
type textarea "siteCommandCenterIndustryPage: Boolean!"
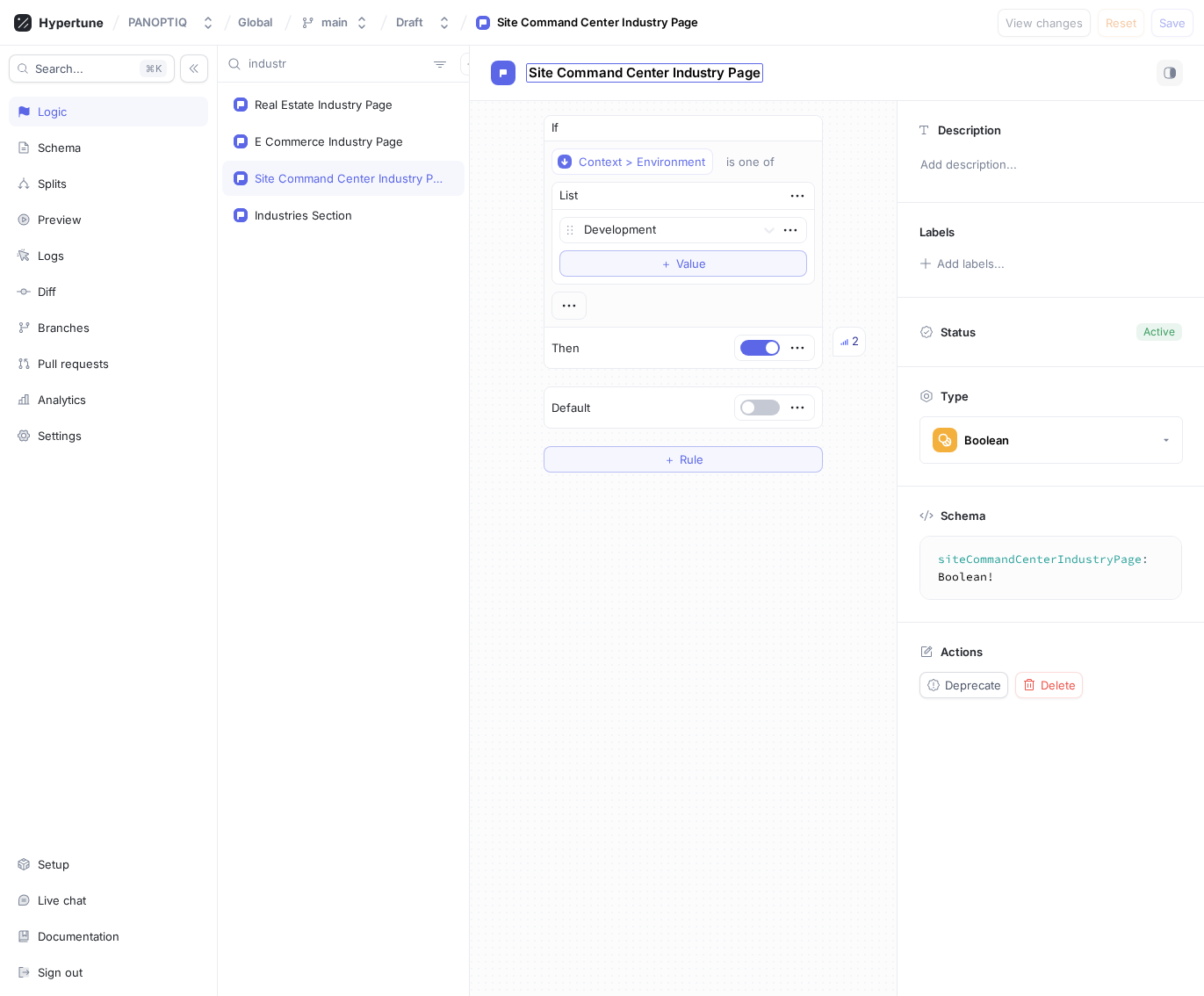
click at [660, 78] on span "Site Command Center Industry Page" at bounding box center [644, 73] width 232 height 14
click at [691, 71] on input "Site Command Center Industry Page" at bounding box center [645, 73] width 233 height 17
type input "Site Command Center Solution"
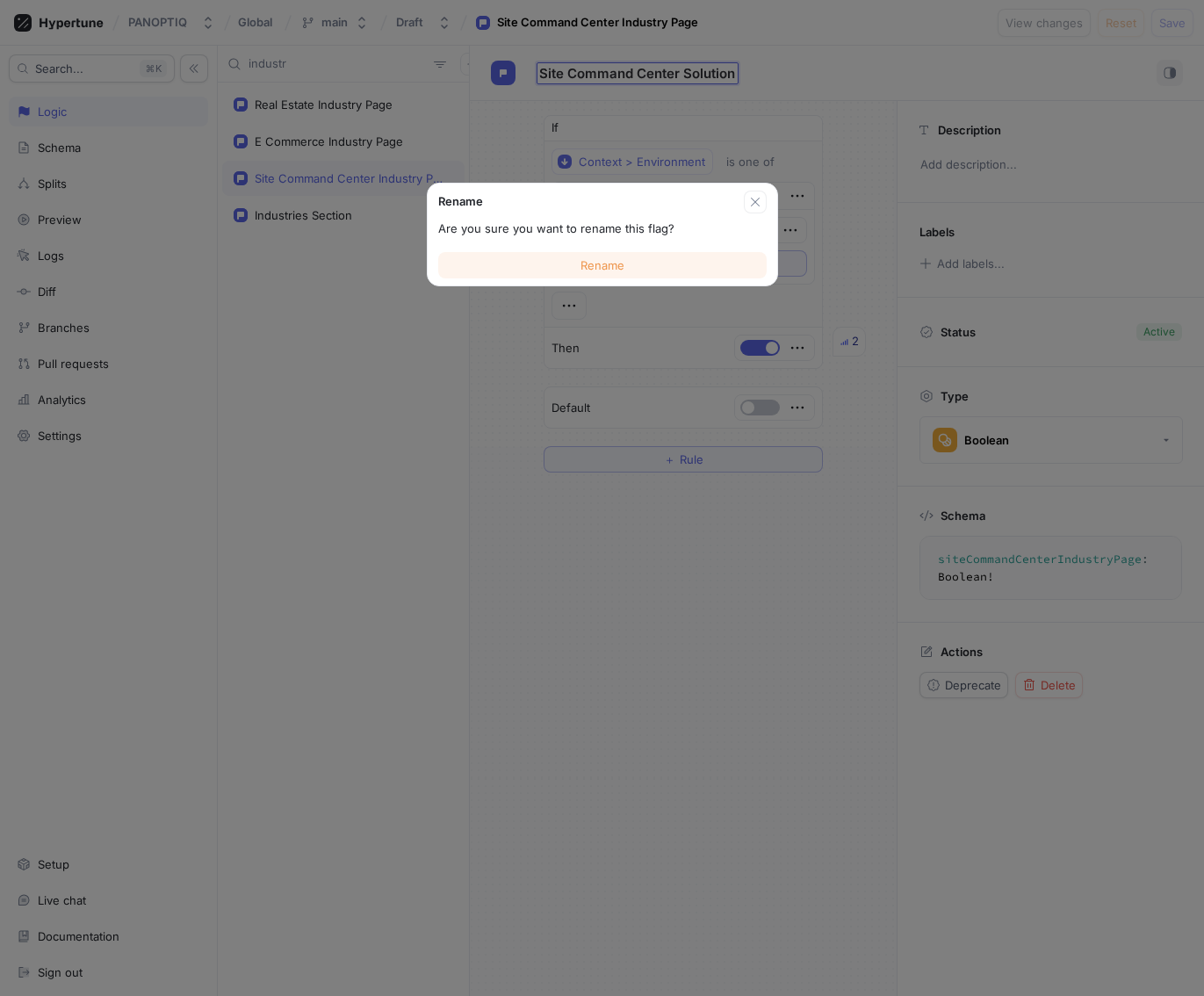
click at [607, 260] on span "Rename" at bounding box center [602, 265] width 44 height 11
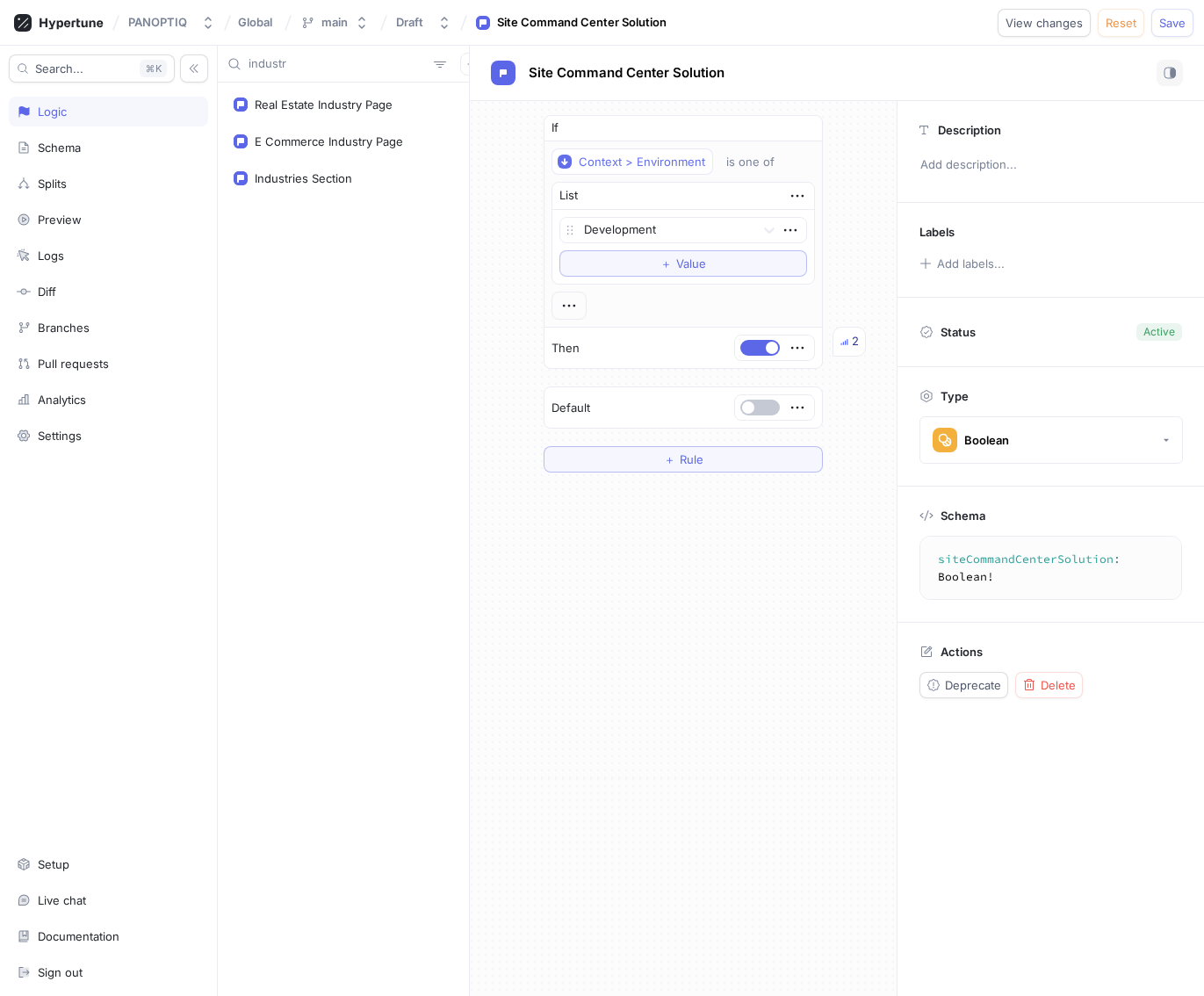
click at [812, 562] on textarea "siteCommandCenterSolution: Boolean!" at bounding box center [1058, 568] width 262 height 48
click at [812, 19] on span "Save" at bounding box center [1172, 23] width 26 height 11
